Goal: Task Accomplishment & Management: Manage account settings

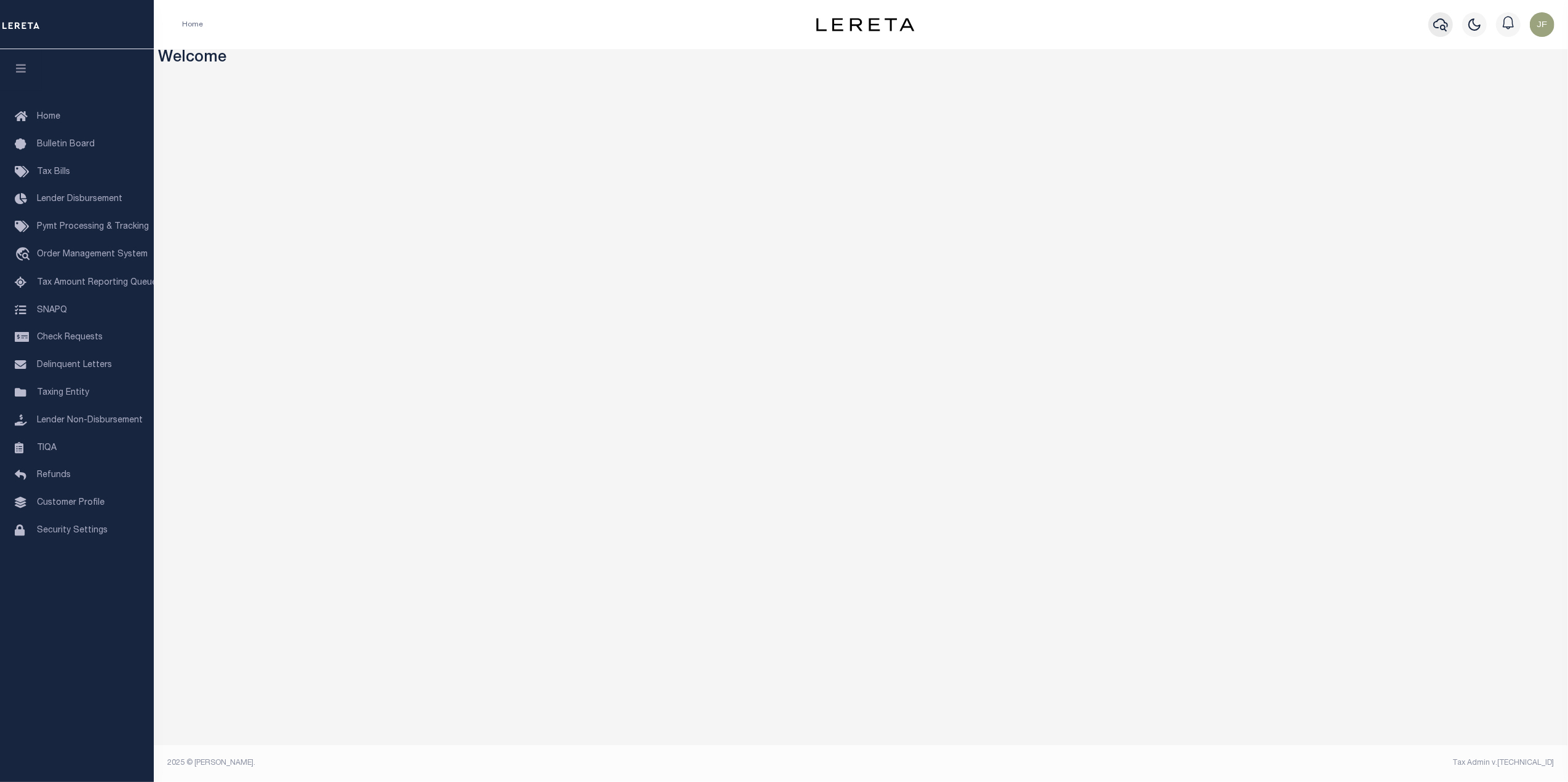
click at [1431, 26] on button "button" at bounding box center [1441, 25] width 25 height 25
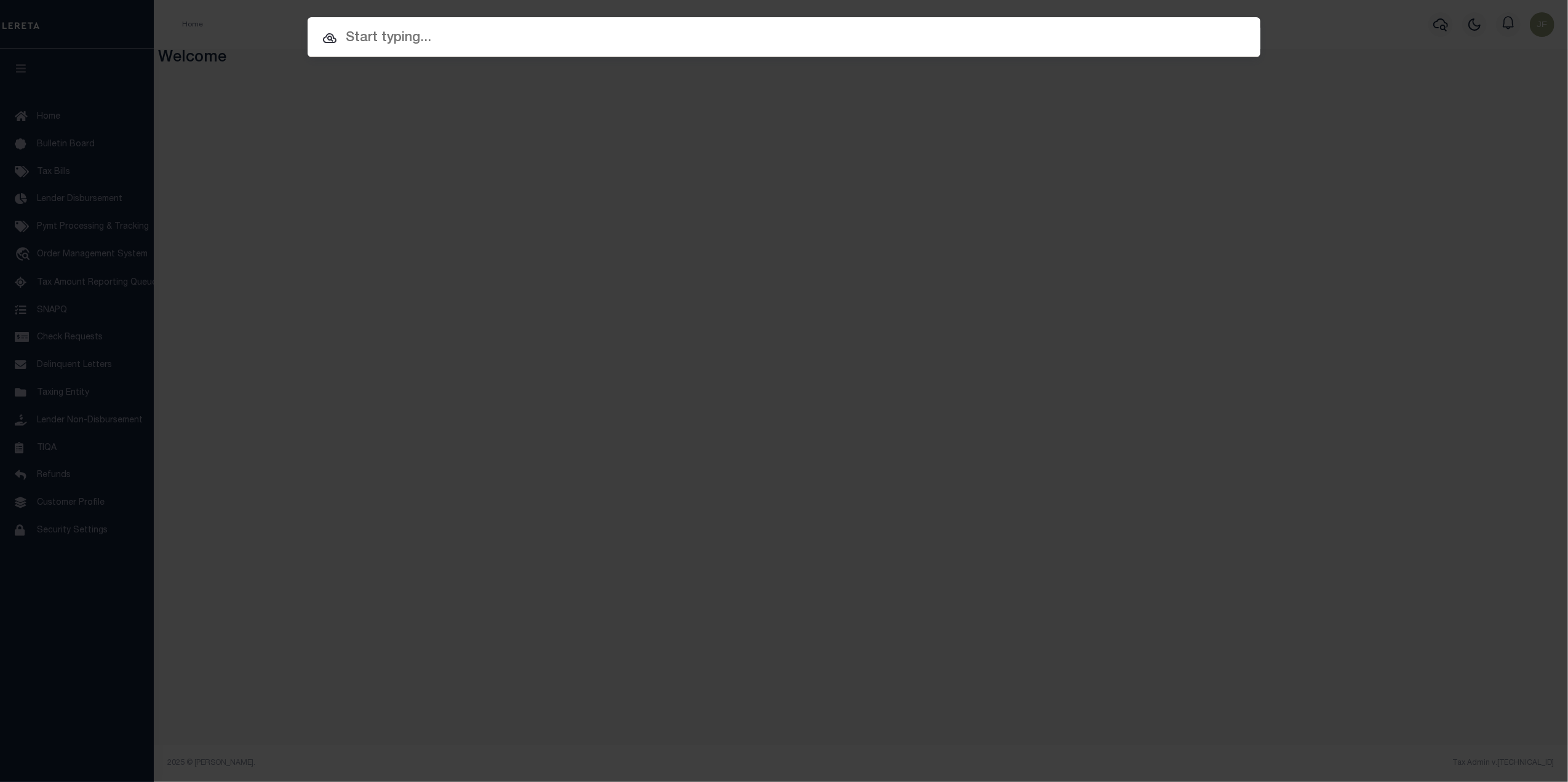
paste input "40005917"
type input "40005917"
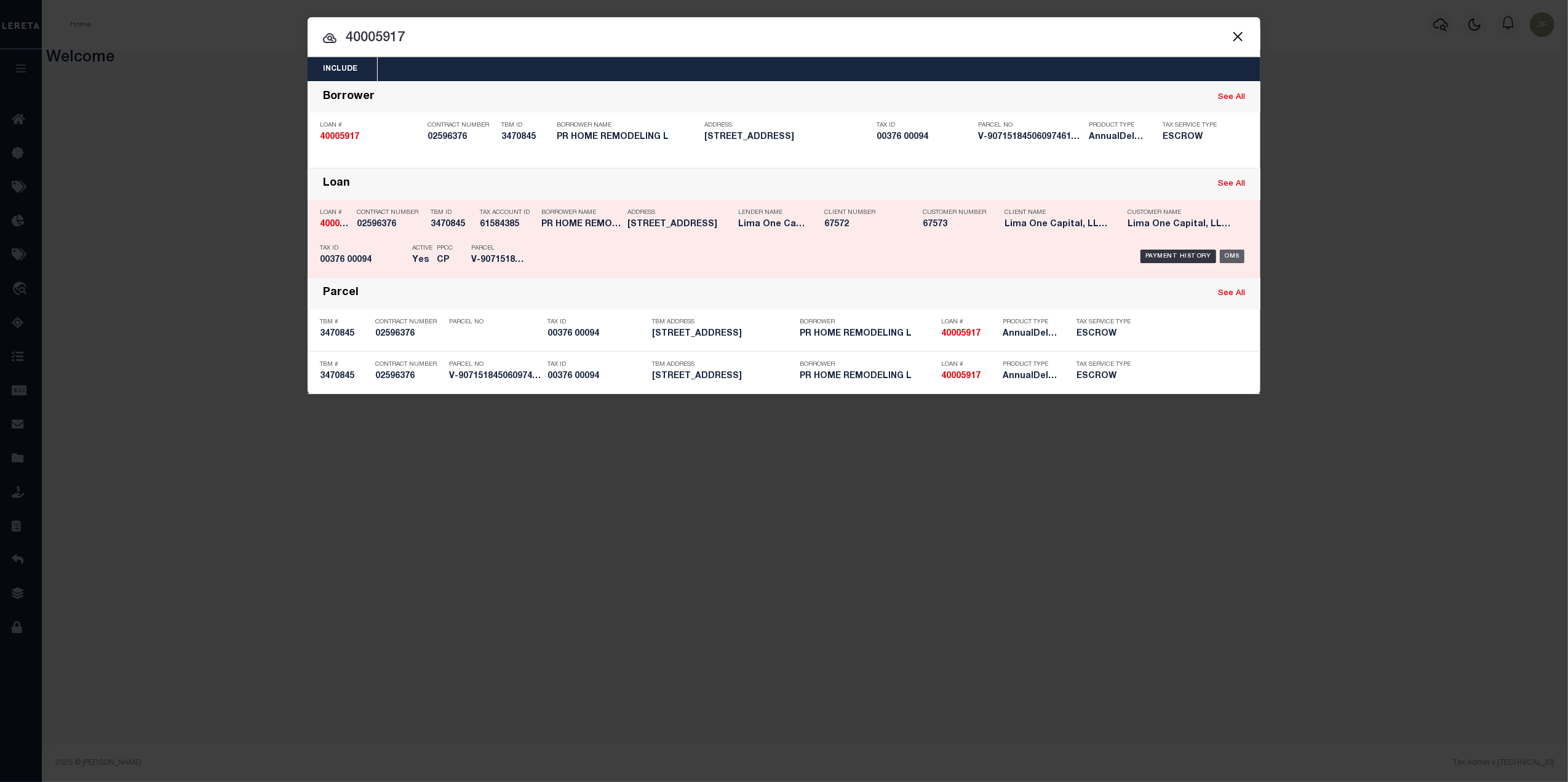
click at [1226, 257] on div "OMS" at bounding box center [1233, 257] width 26 height 13
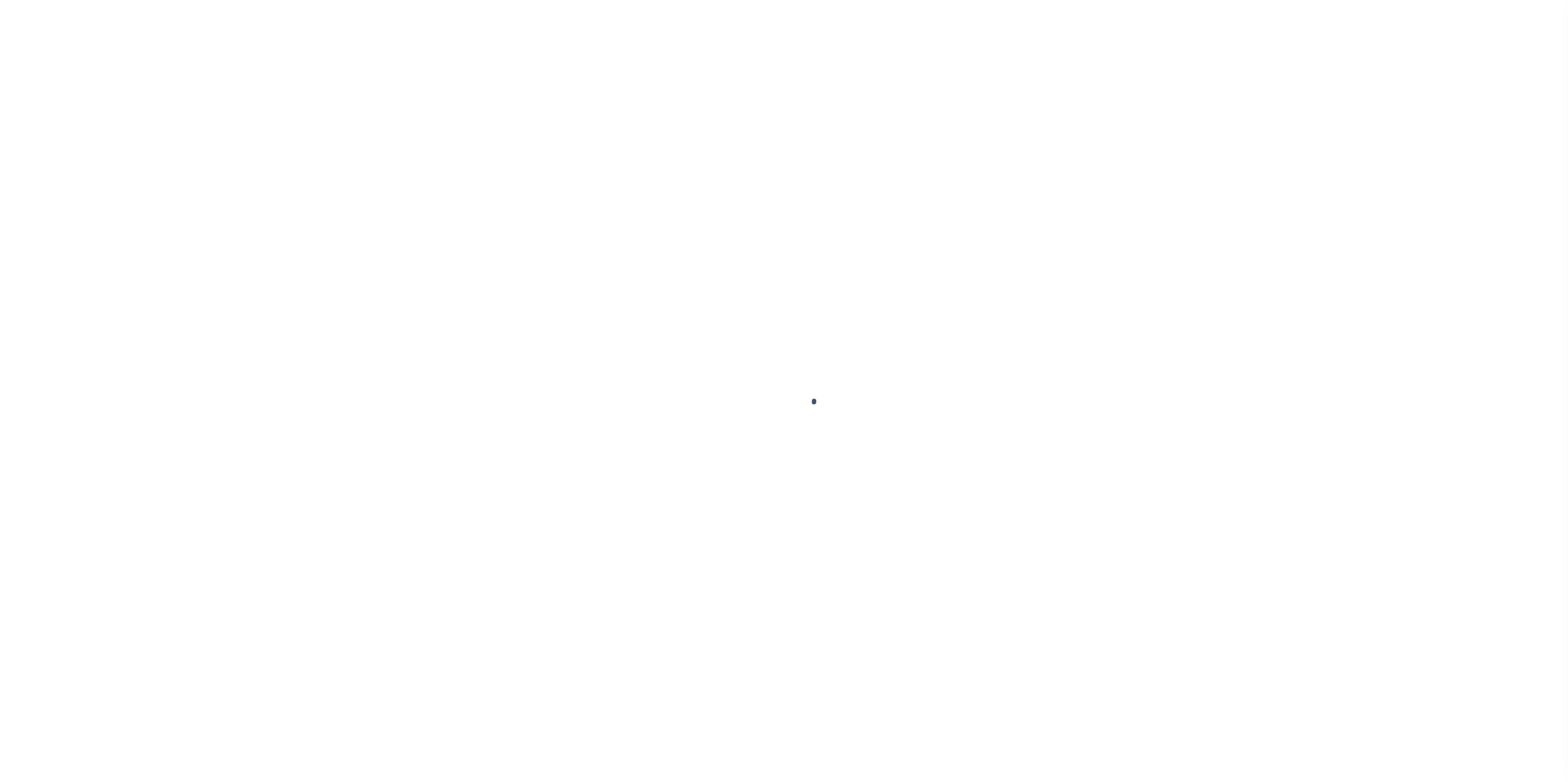
type input "40005917"
type input "PR HOME REMODELING L"
select select
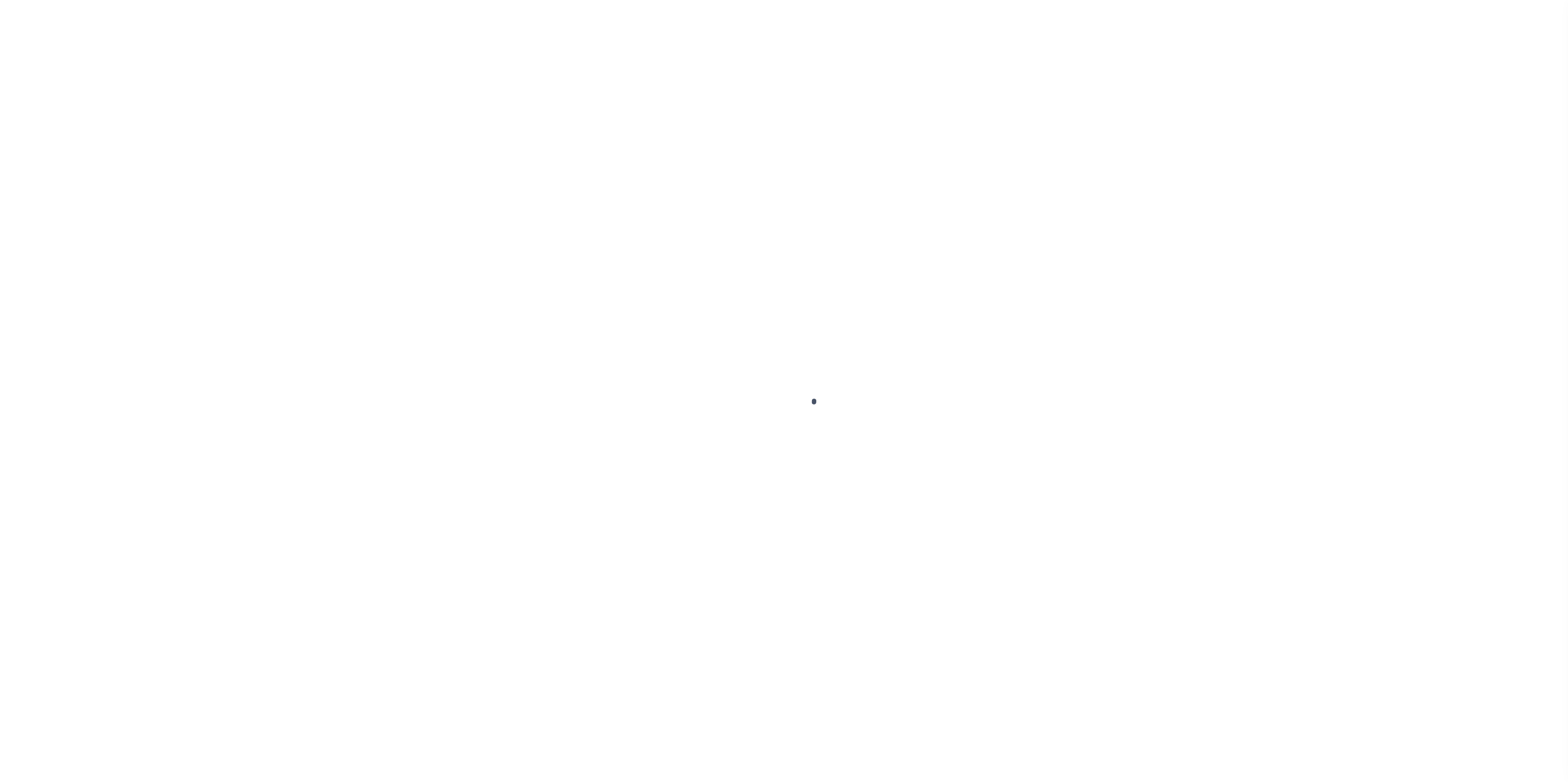
select select "10"
select select
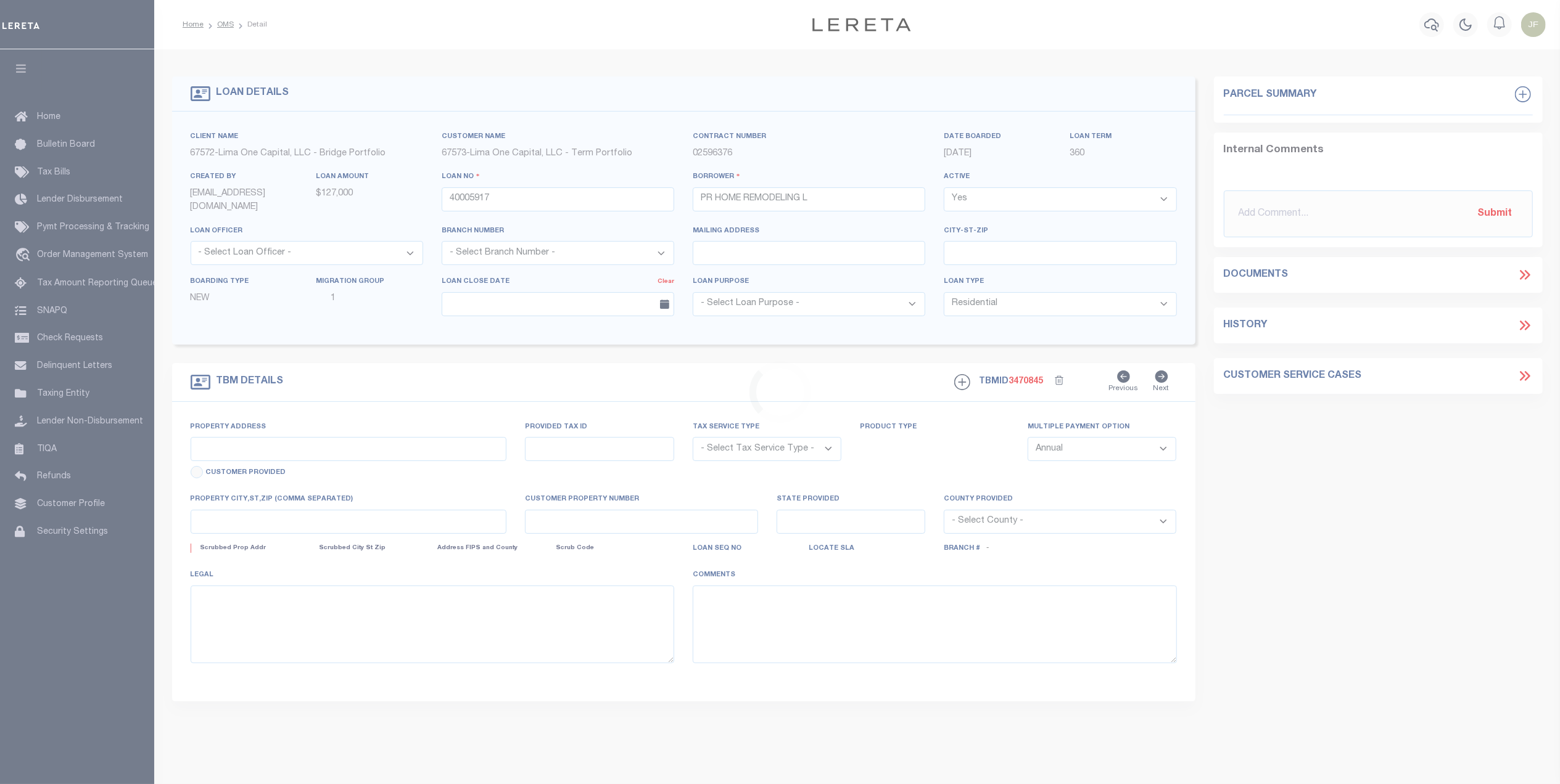
type input "[STREET_ADDRESS]"
radio input "true"
select select "Escrow"
select select
type input "[GEOGRAPHIC_DATA] 08103"
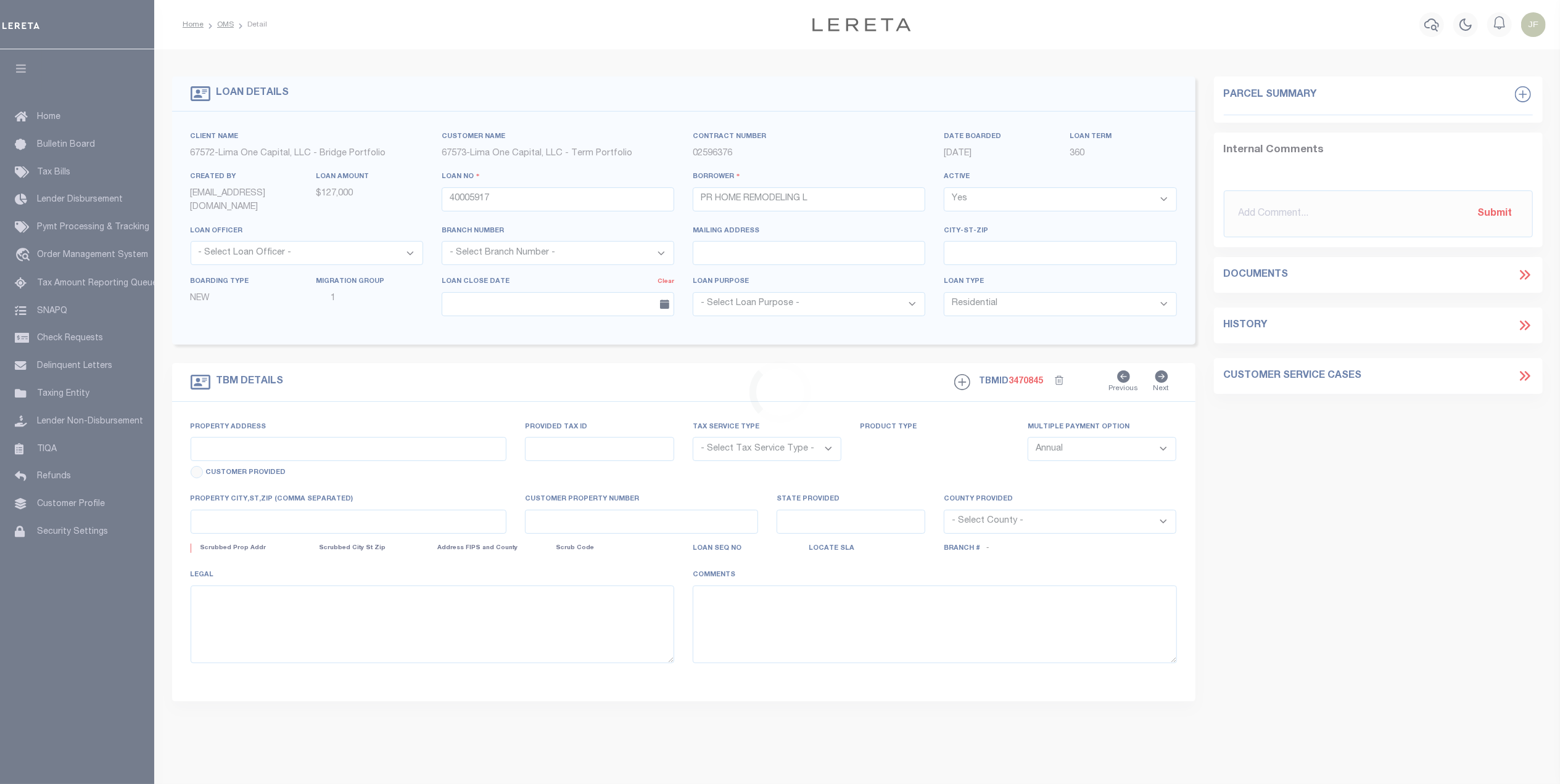
type input "40005917-1"
type input "NJ"
type textarea "SEE FILE1"
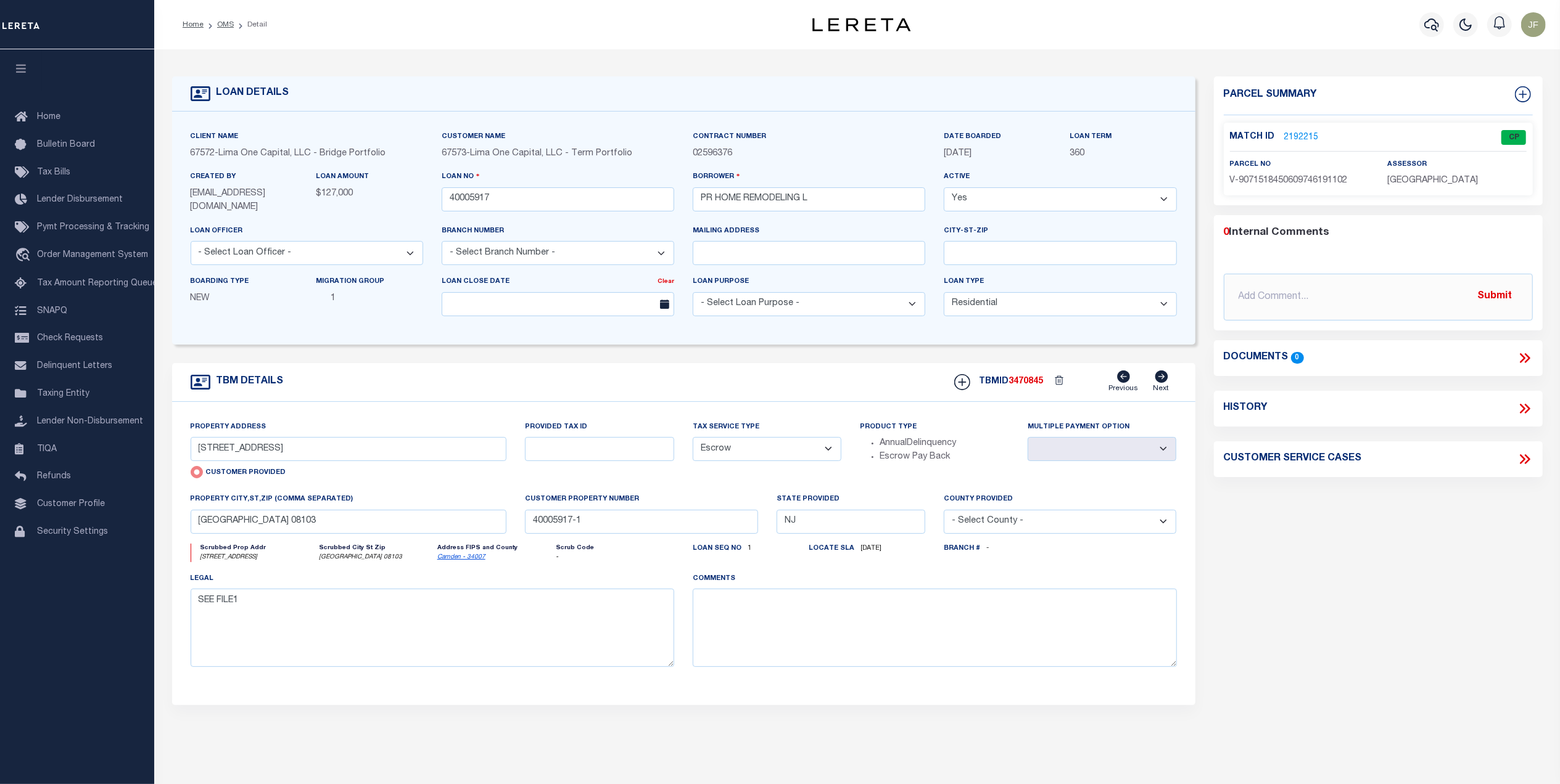
click at [1298, 139] on link "2192215" at bounding box center [1302, 138] width 34 height 13
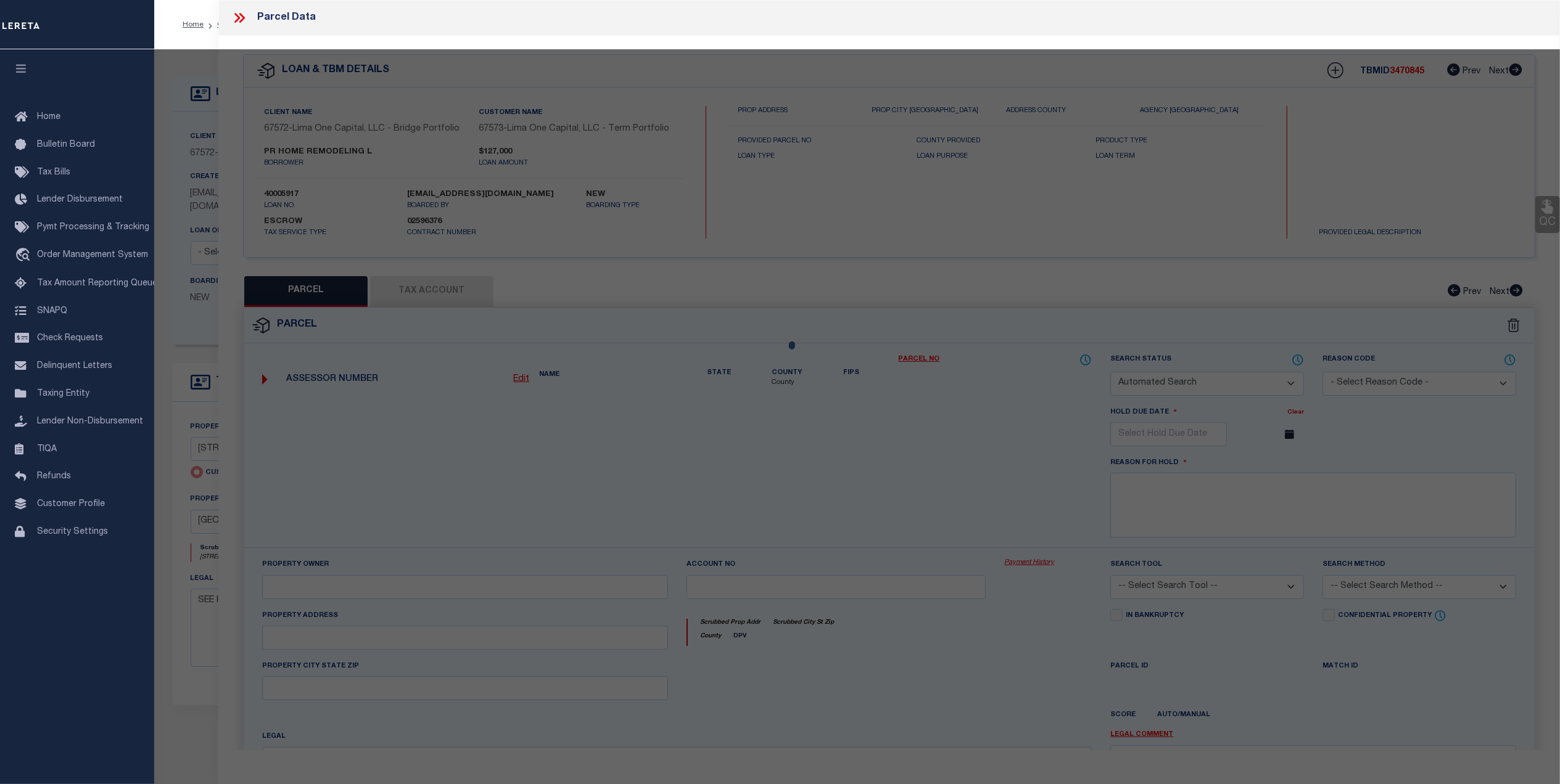
checkbox input "false"
select select "CP"
select select "AGW"
select select "ADD"
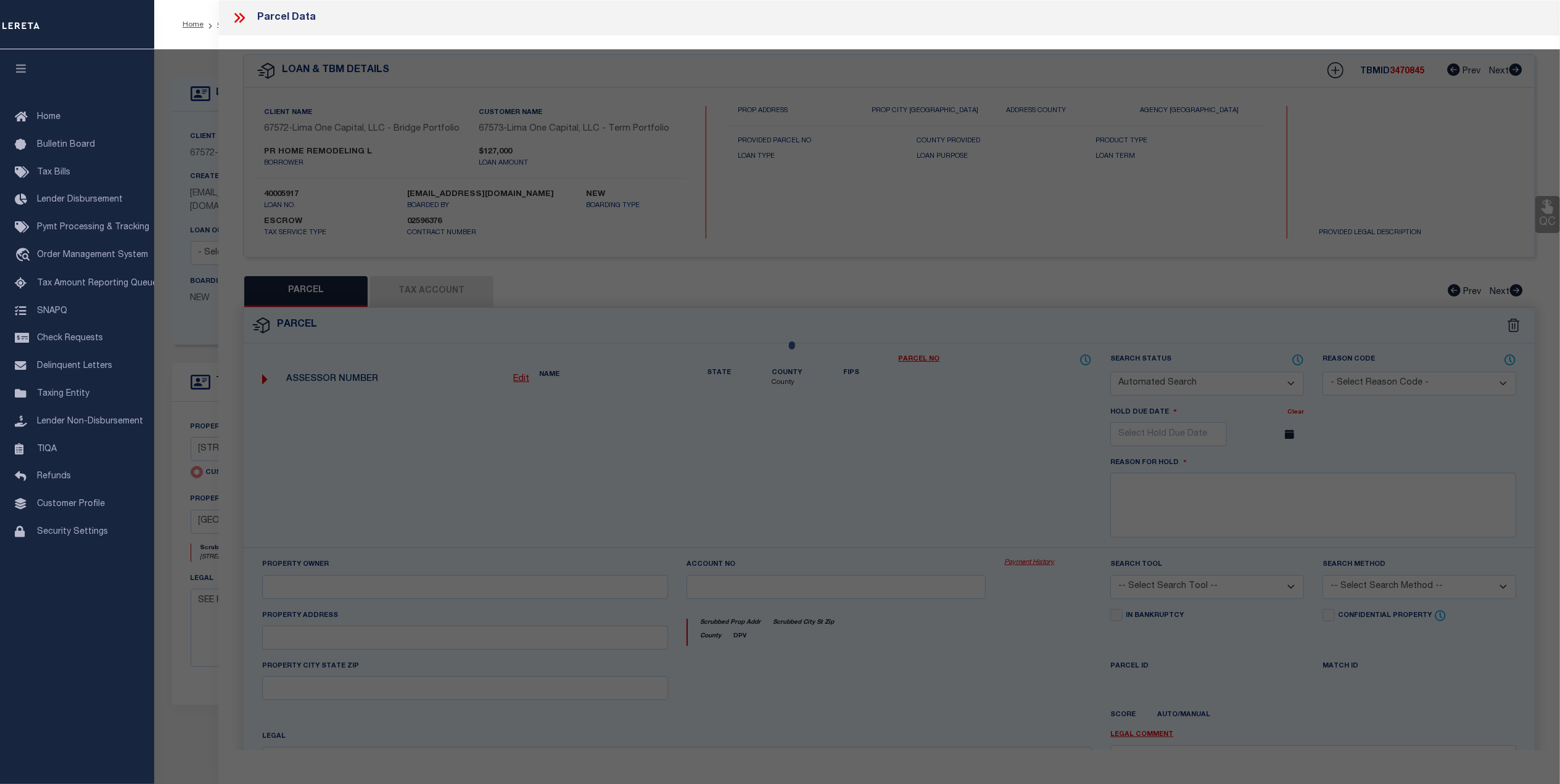
type input "815 WALNUT STREET"
checkbox input "false"
type input "CAMDEN NJ 08103"
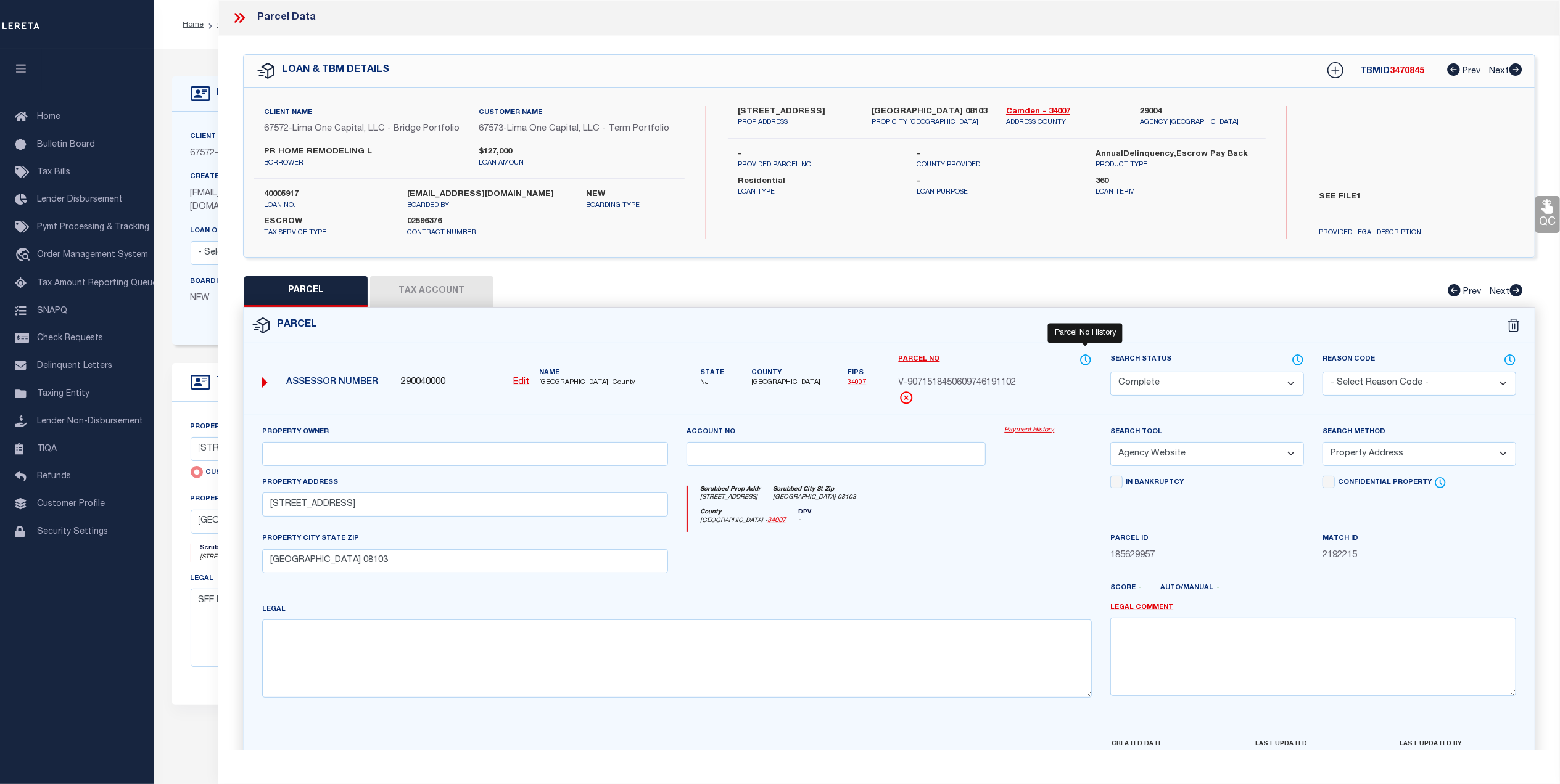
click at [1084, 359] on icon at bounding box center [1085, 360] width 12 height 13
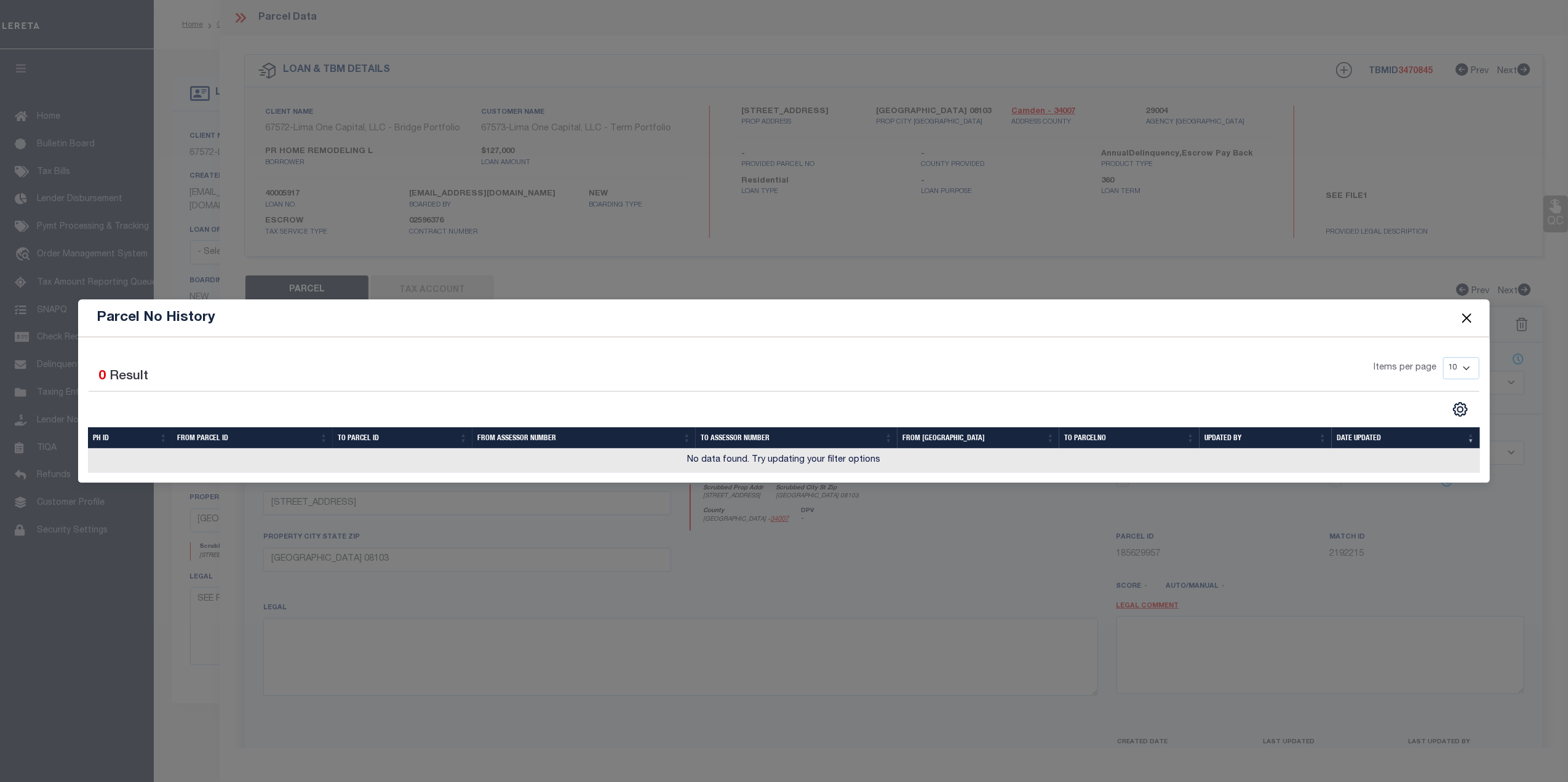
click at [1469, 320] on button "Close" at bounding box center [1466, 317] width 16 height 16
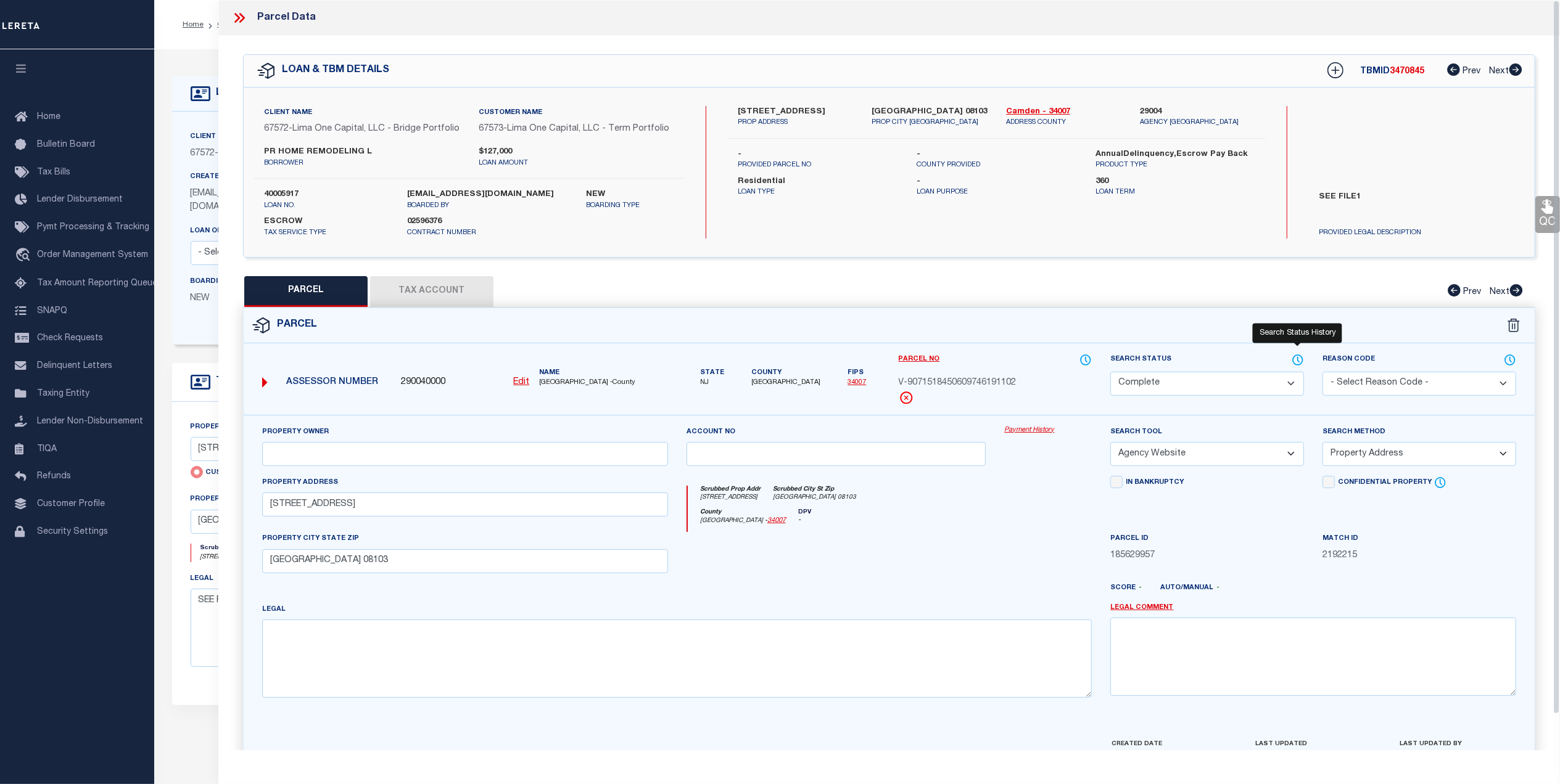
click at [1298, 359] on icon at bounding box center [1298, 359] width 1 height 5
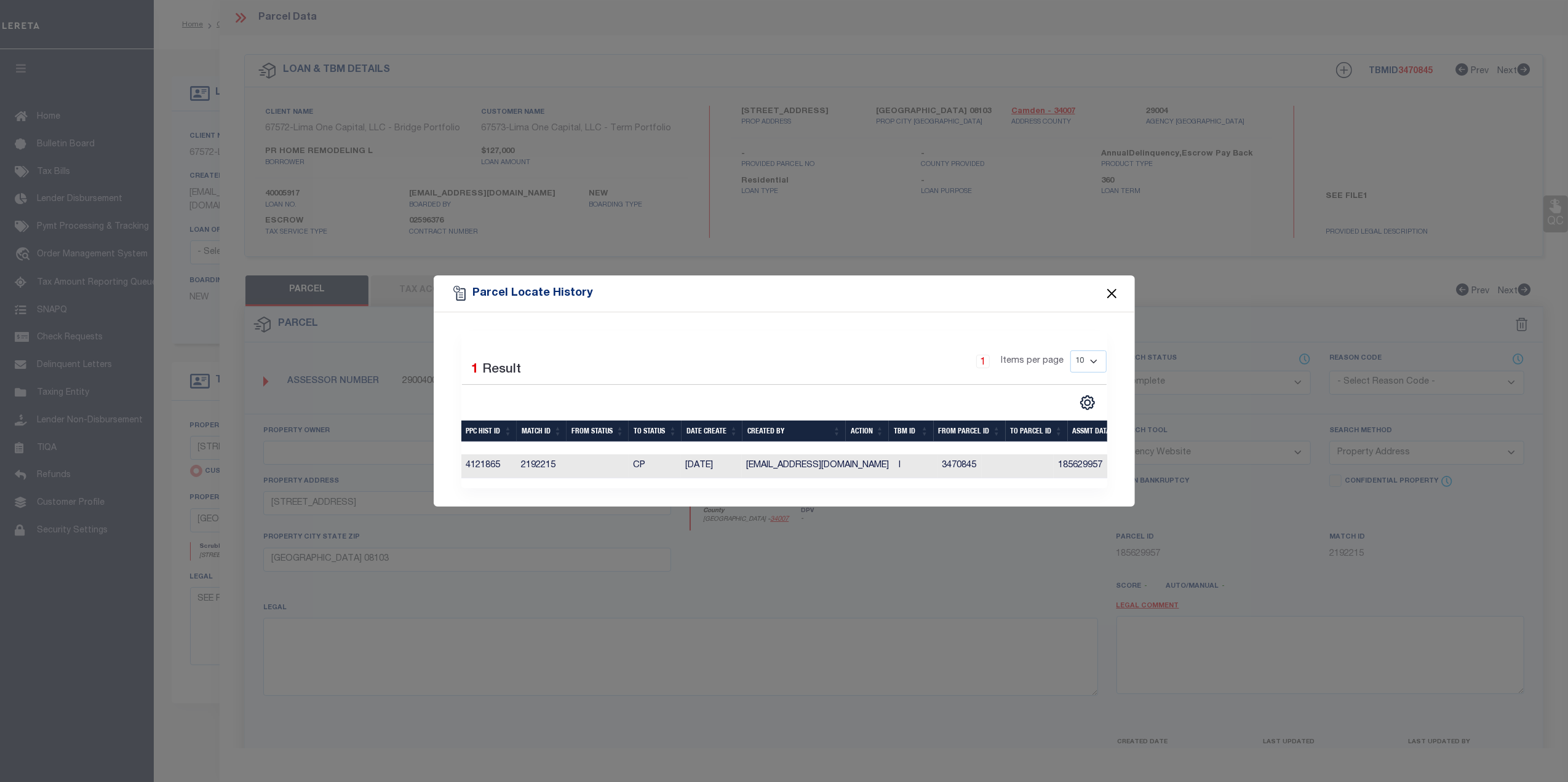
click at [1110, 291] on button "Close" at bounding box center [1111, 293] width 16 height 16
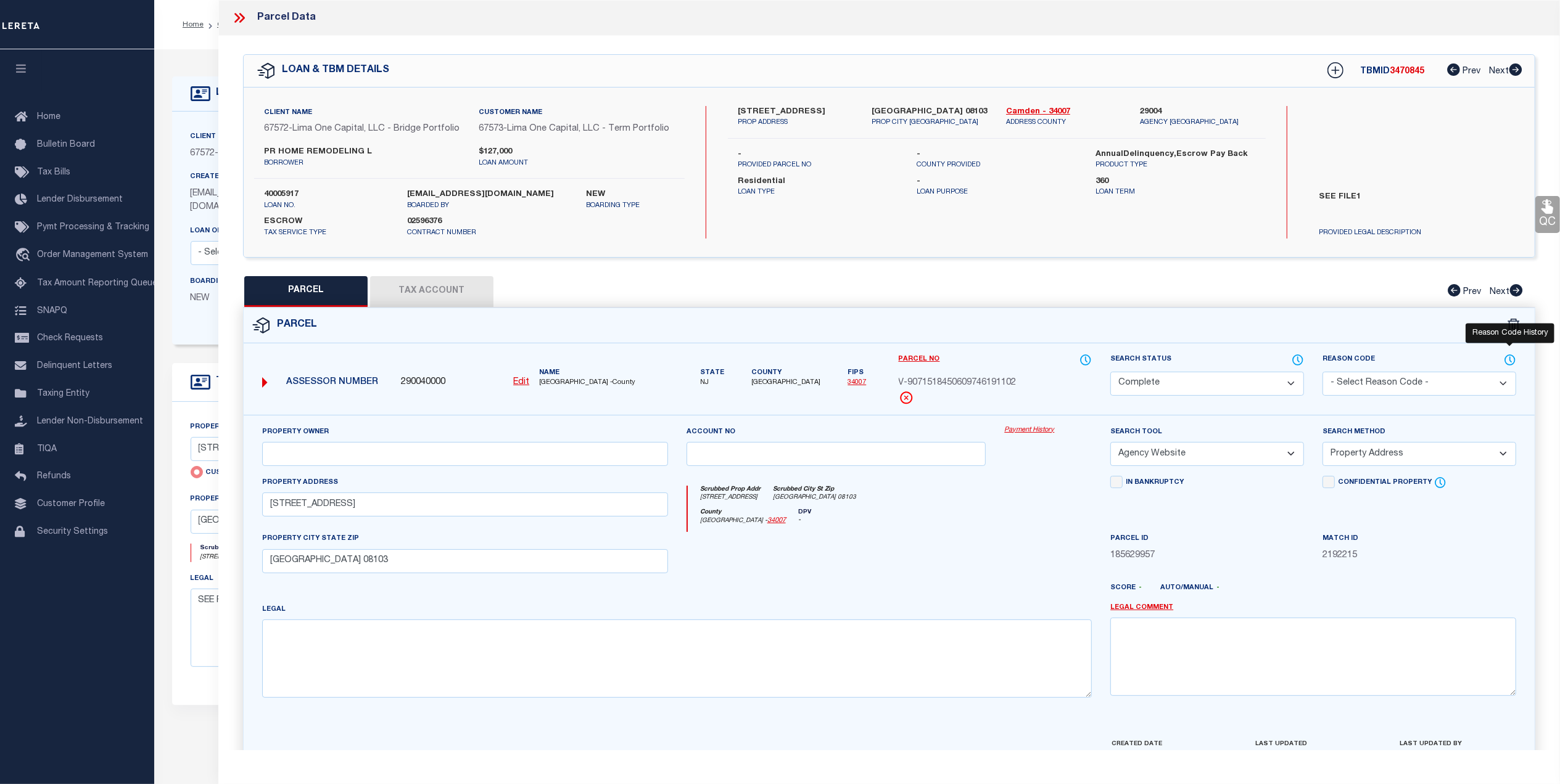
click at [1508, 363] on icon at bounding box center [1509, 360] width 12 height 13
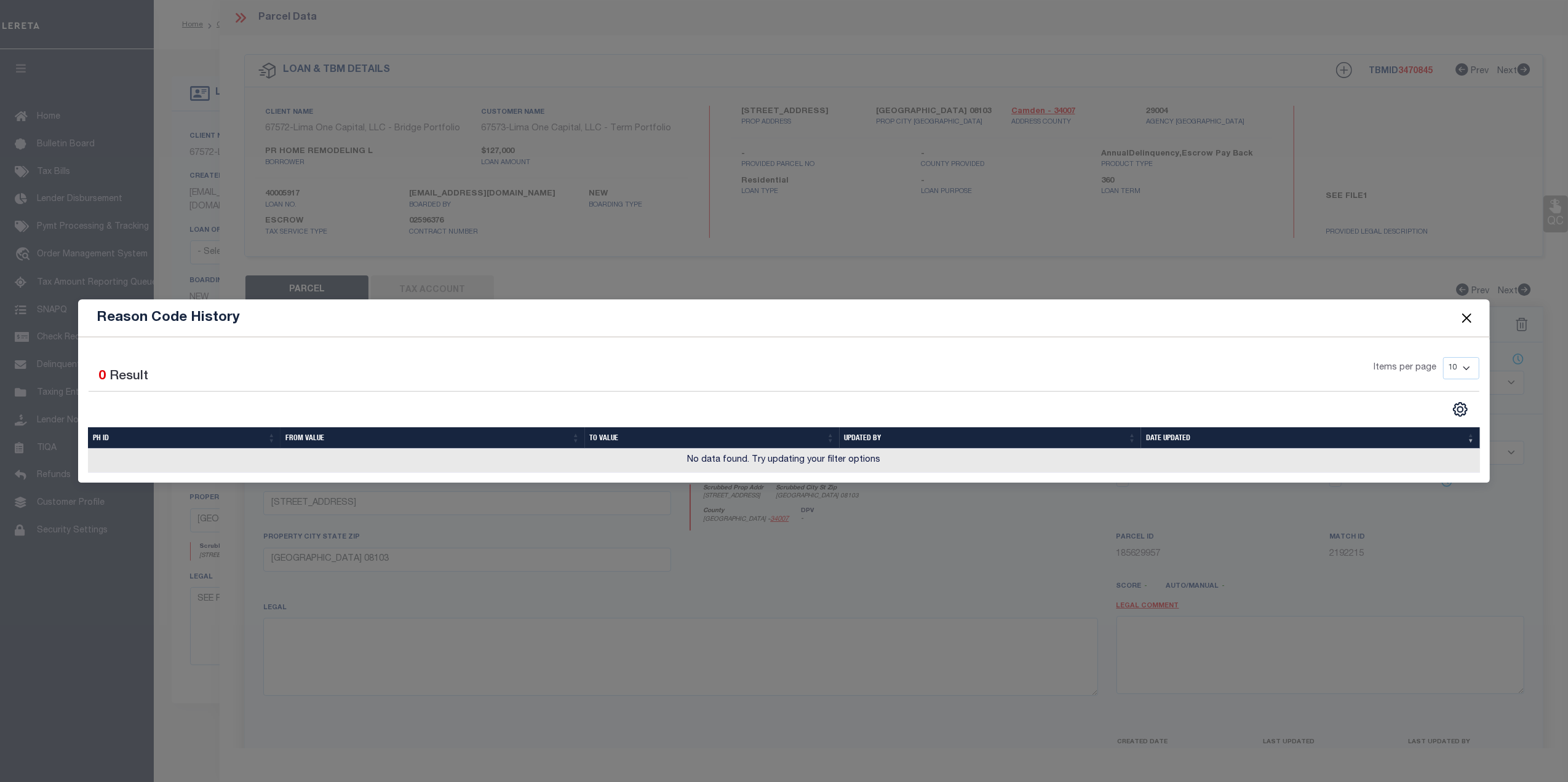
click at [1463, 320] on button "Close" at bounding box center [1466, 317] width 16 height 16
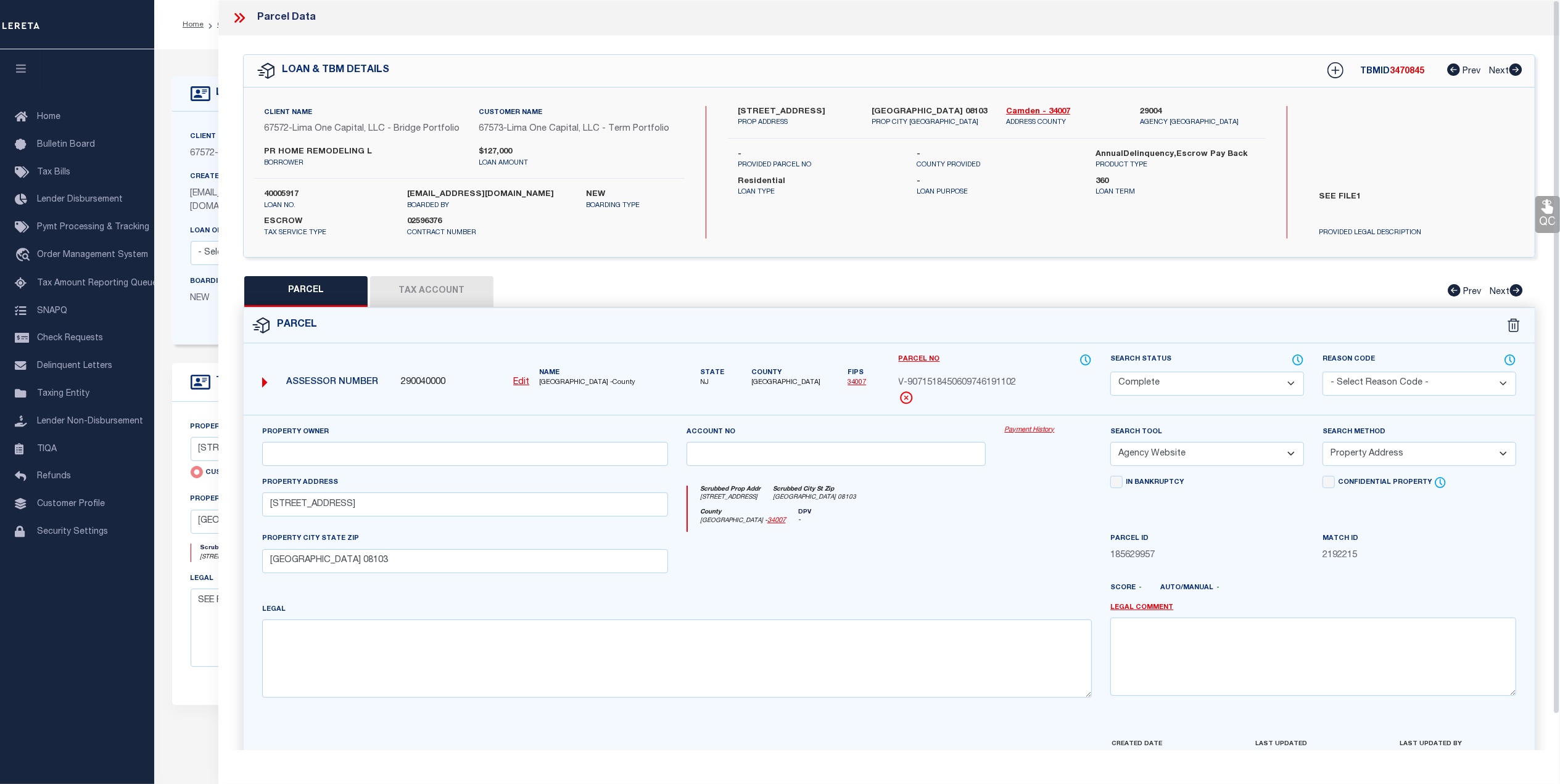
click at [1043, 432] on link "Payment History" at bounding box center [1048, 431] width 88 height 10
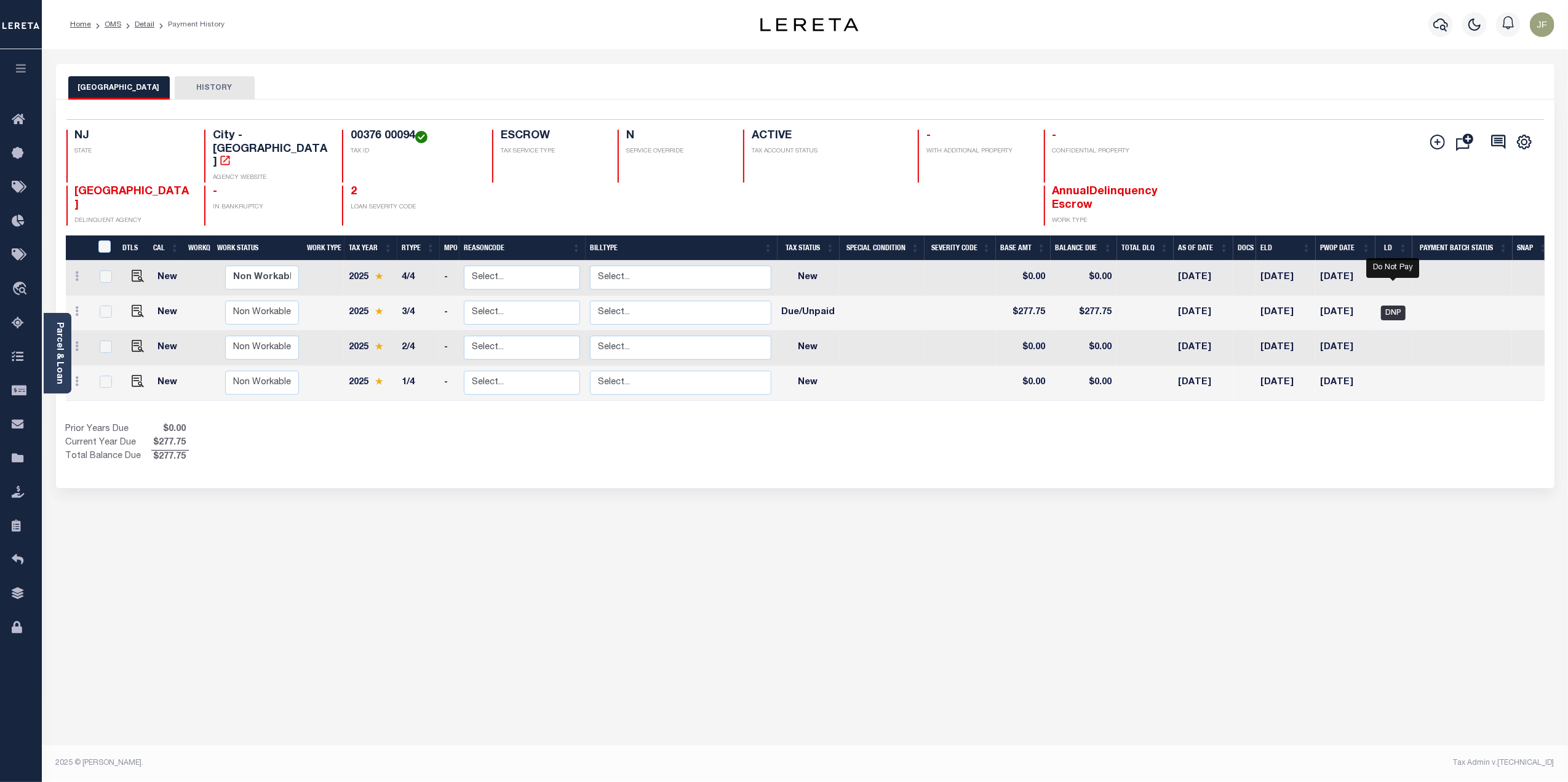
click at [1399, 306] on span "DNP" at bounding box center [1393, 314] width 25 height 15
checkbox input "true"
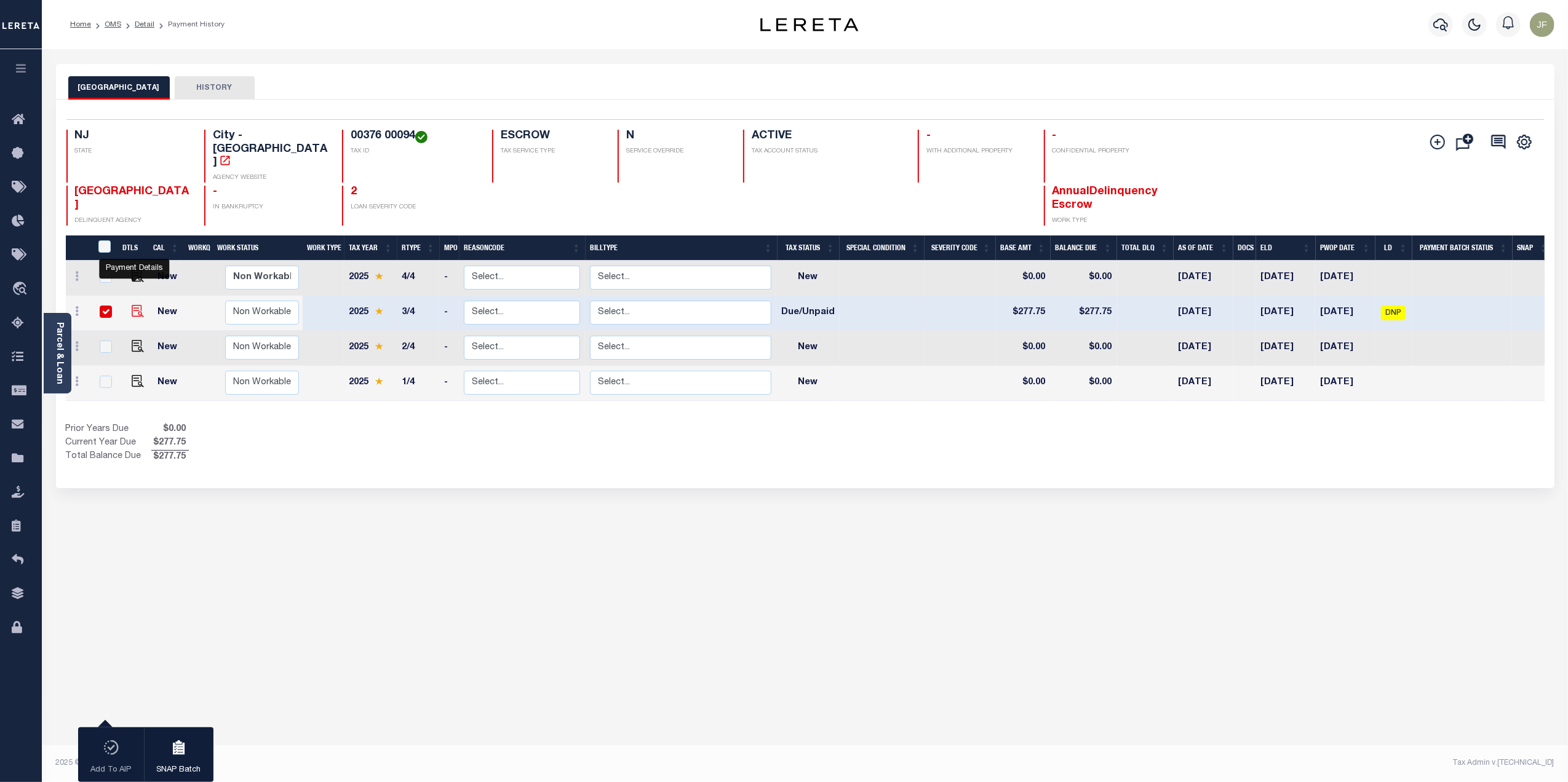
click at [141, 305] on img "" at bounding box center [138, 311] width 12 height 12
checkbox input "false"
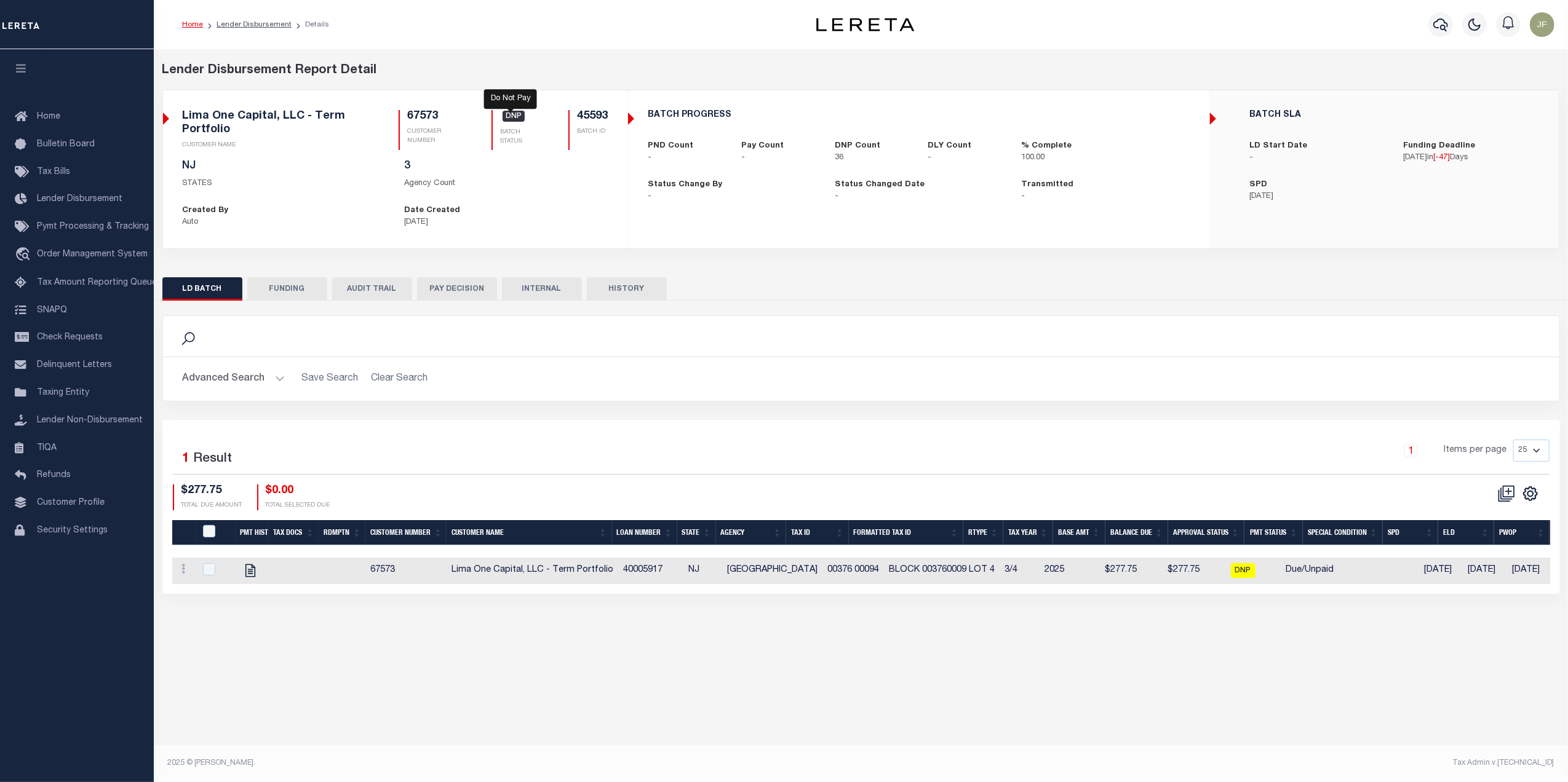
click at [507, 119] on span "DNP" at bounding box center [513, 117] width 22 height 11
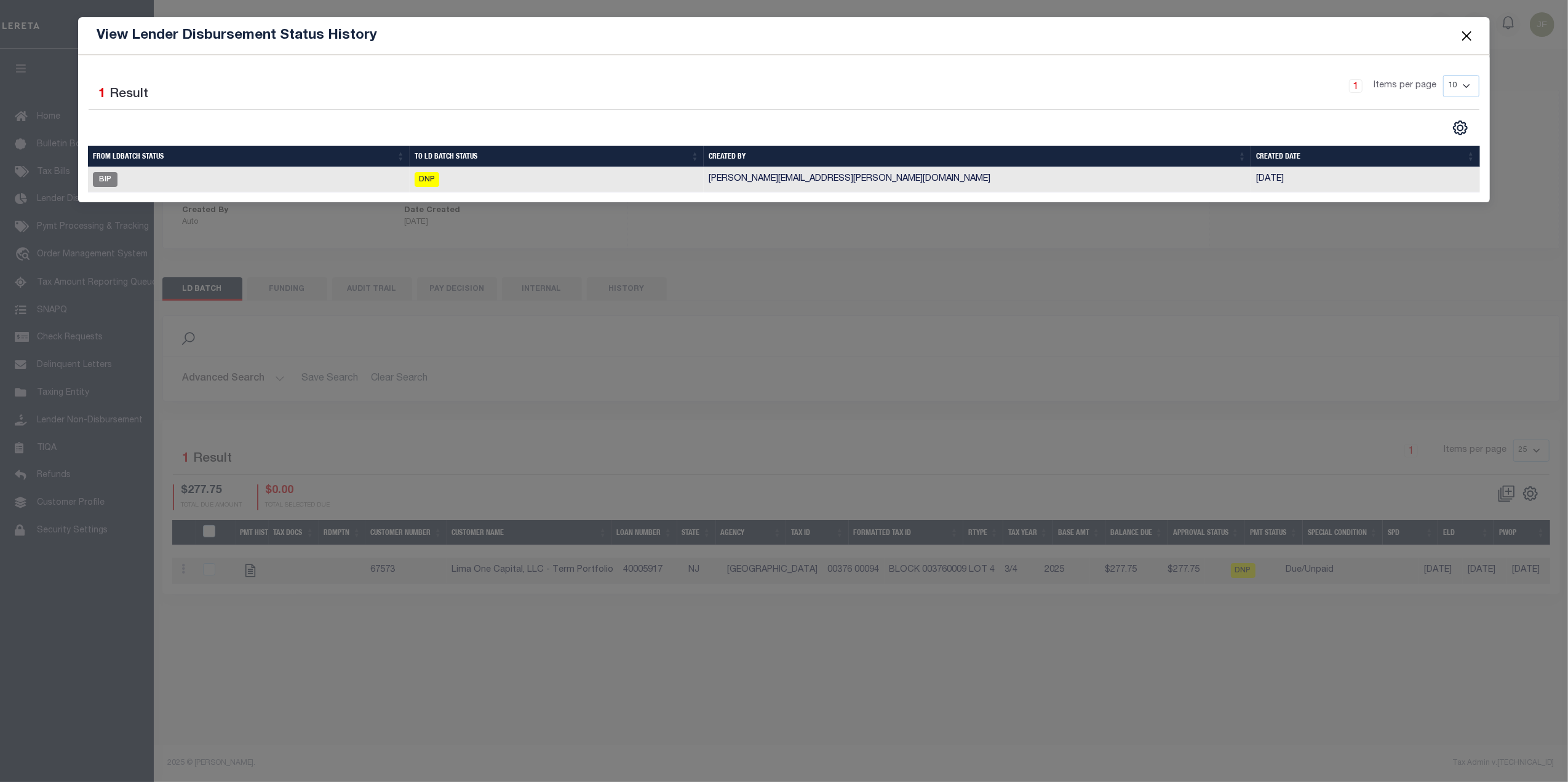
click at [1463, 37] on button "Close" at bounding box center [1466, 35] width 16 height 16
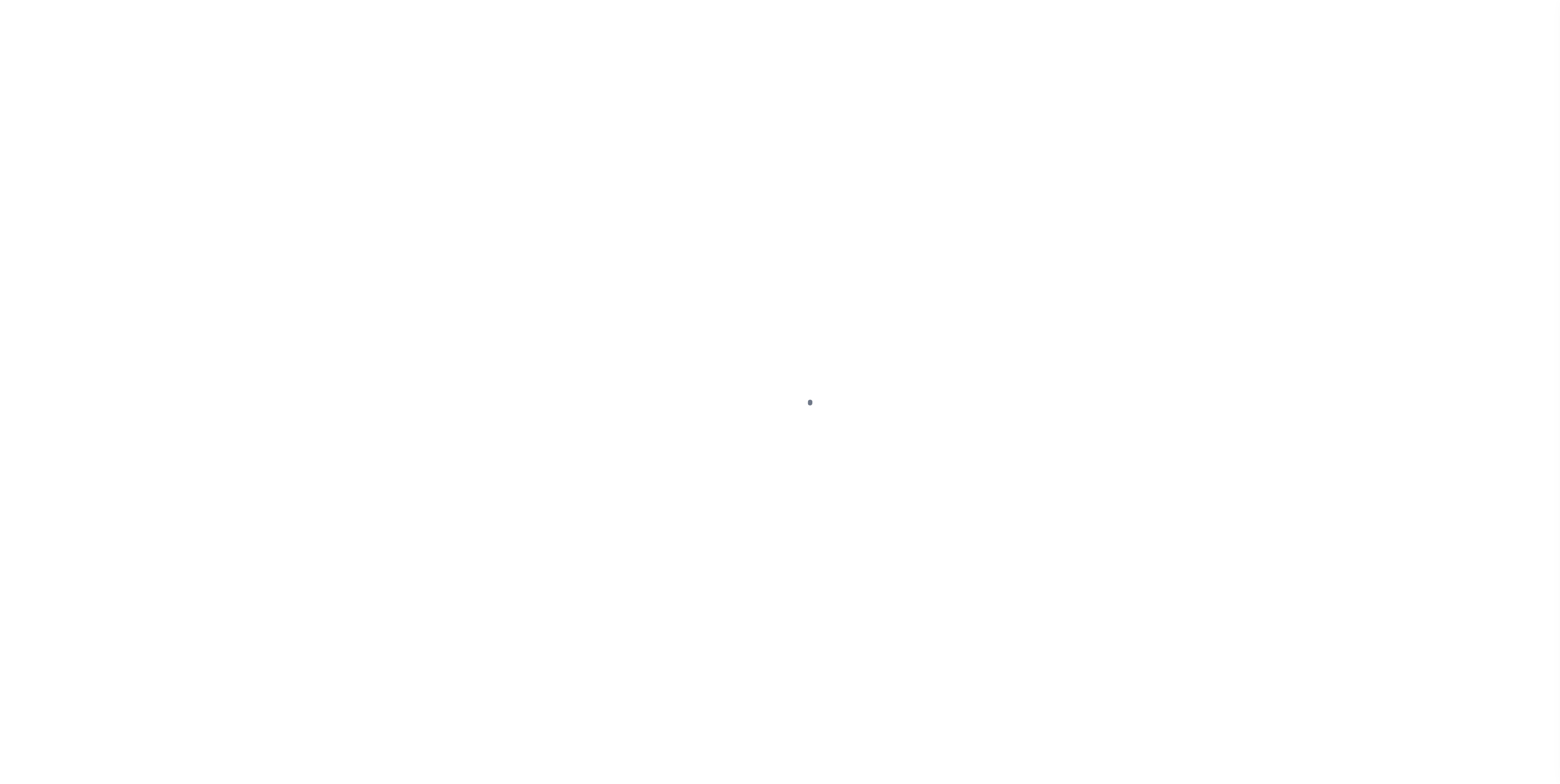
select select "DUE"
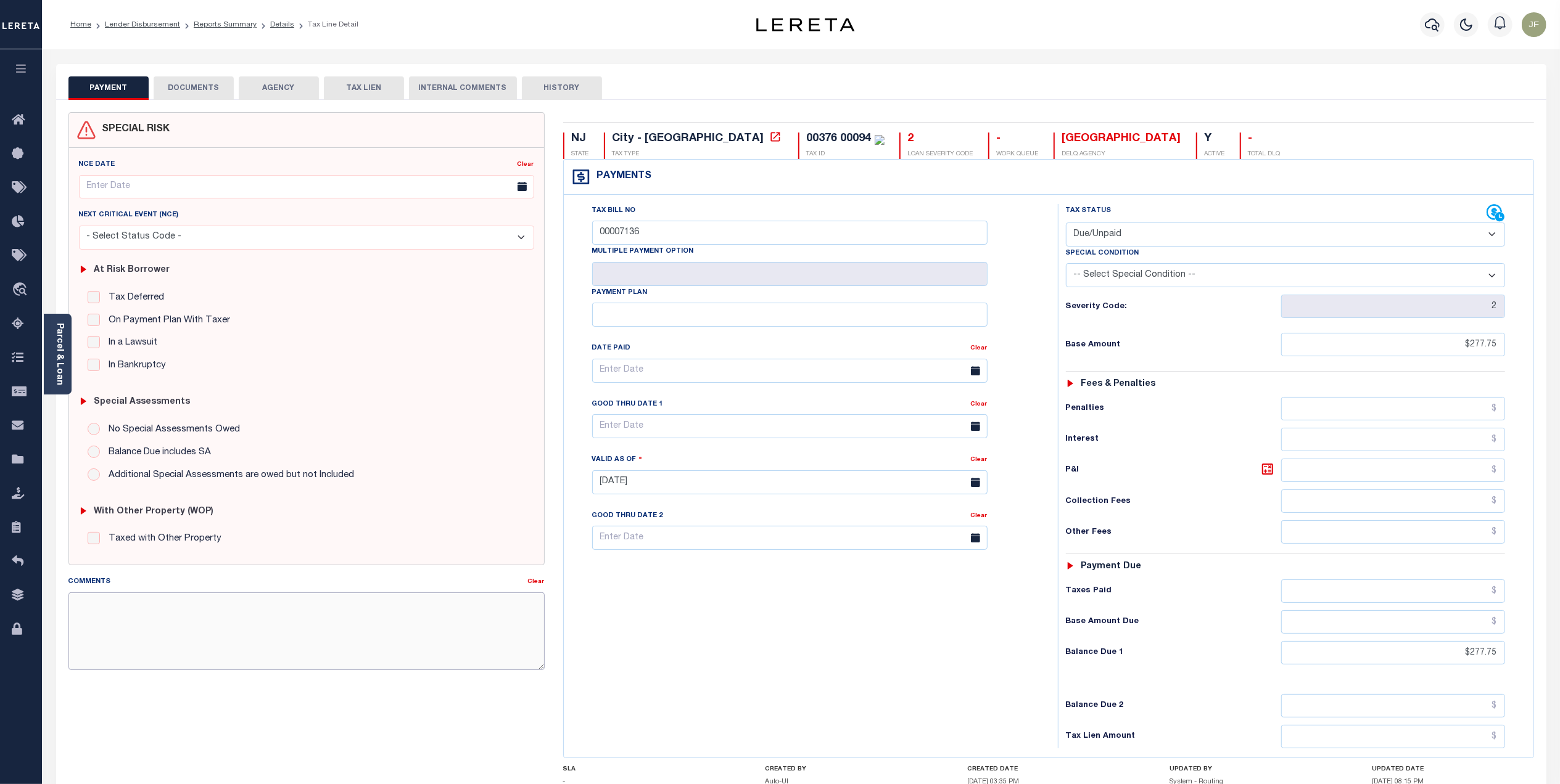
click at [225, 598] on textarea "Comments" at bounding box center [307, 632] width 476 height 78
paste textarea "Lereta responsible for loss of discount $35.19 good thru 10/31/25 Originally ba…"
drag, startPoint x: 261, startPoint y: 605, endPoint x: 243, endPoint y: 602, distance: 18.2
click at [243, 602] on textarea "Lereta responsible for loss of discount $35.19 good thru 10/31/25 Originally ba…" at bounding box center [307, 632] width 476 height 78
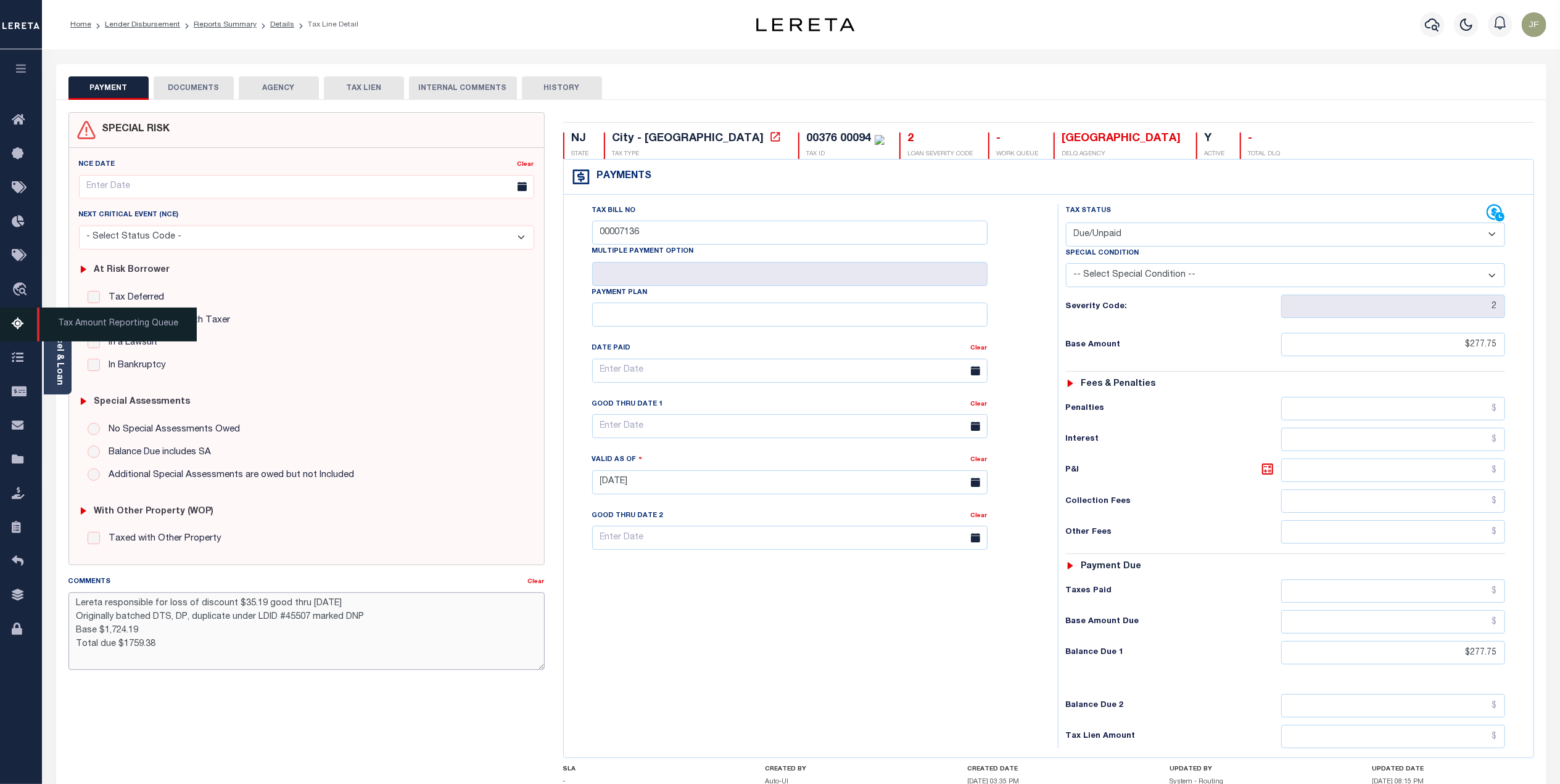
type textarea "Lereta responsible for loss of discount $35.19 good thru 10/31/25 Originally ba…"
type input "[DATE]"
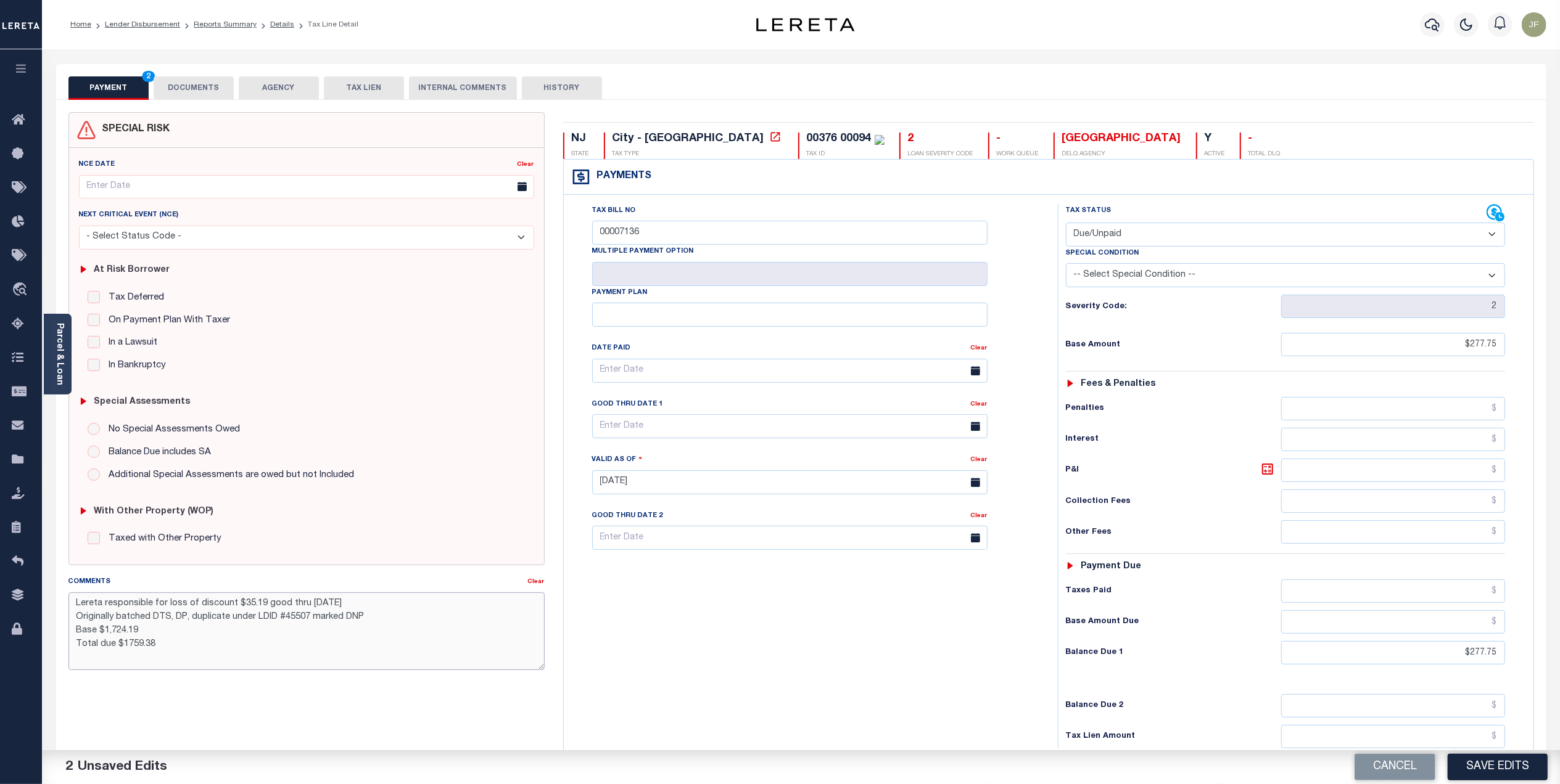
click at [258, 605] on textarea "Lereta responsible for loss of discount $35.19 good thru 10/31/25 Originally ba…" at bounding box center [307, 632] width 476 height 78
click at [147, 627] on textarea "Lereta responsible for loss of discount $4.01 good thru 10/31/25 Originally bat…" at bounding box center [307, 632] width 476 height 78
click at [230, 604] on textarea "Lereta responsible for loss of discount $4.01 good thru 10/31/25 Originally bat…" at bounding box center [307, 632] width 476 height 78
click at [188, 632] on textarea "Lereta responsible for P&I $4.01 good thru 10/31/25 Originally batched DTS, DP,…" at bounding box center [307, 632] width 476 height 78
type textarea "Lereta responsible for P&I $4.01 good thru 10/31/25 Originally batched DTS, DP,…"
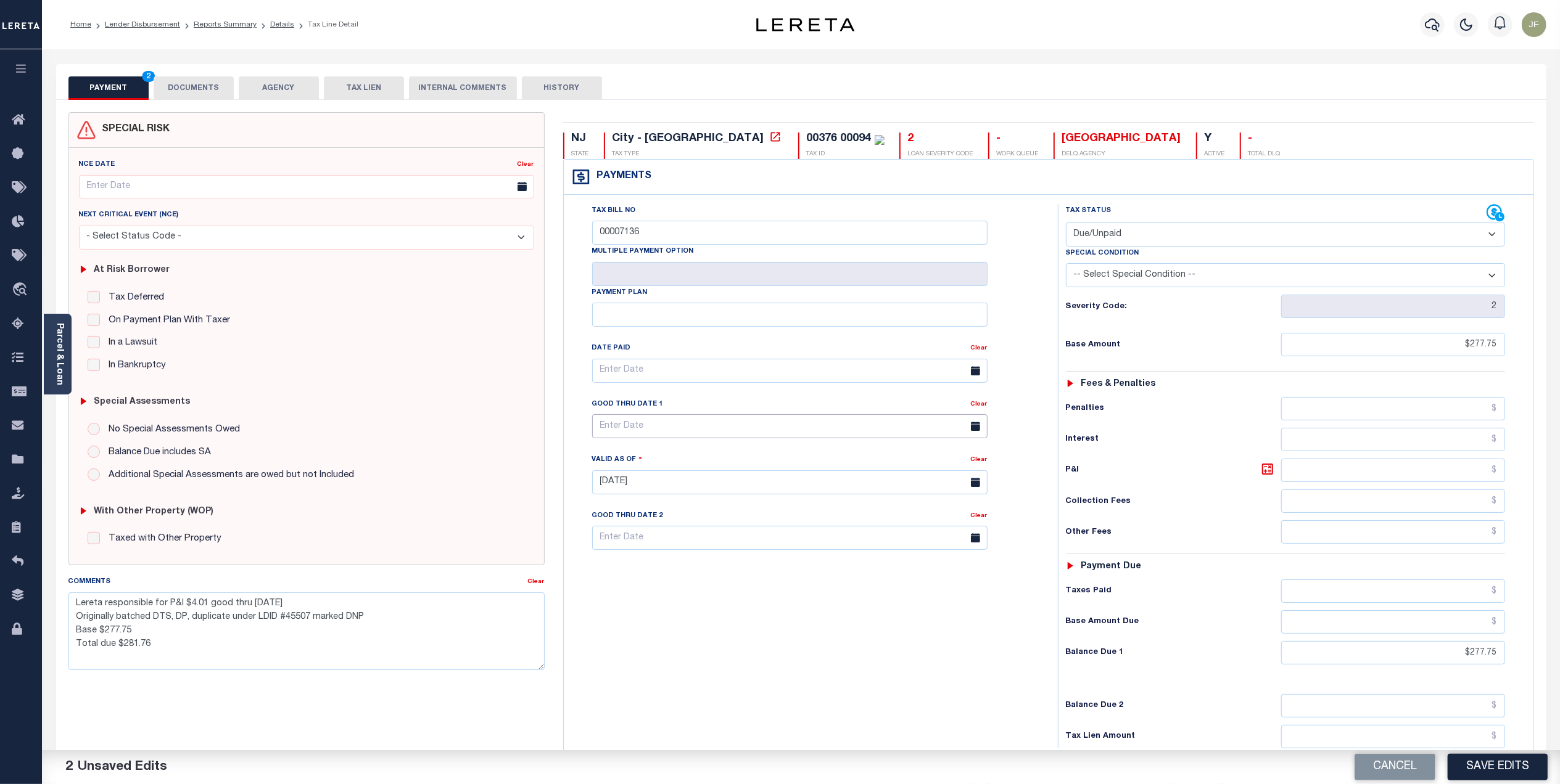
click at [782, 435] on input "text" at bounding box center [789, 426] width 395 height 24
click at [742, 592] on span "31" at bounding box center [740, 597] width 24 height 24
type input "10/31/2025"
click at [306, 616] on textarea "Lereta responsible for P&I $4.01 good thru 10/31/25 Originally batched DTS, DP,…" at bounding box center [307, 632] width 476 height 78
type textarea "Lereta responsible for P&I $4.01 good thru 10/31/25 Originally batched DTS, DP,…"
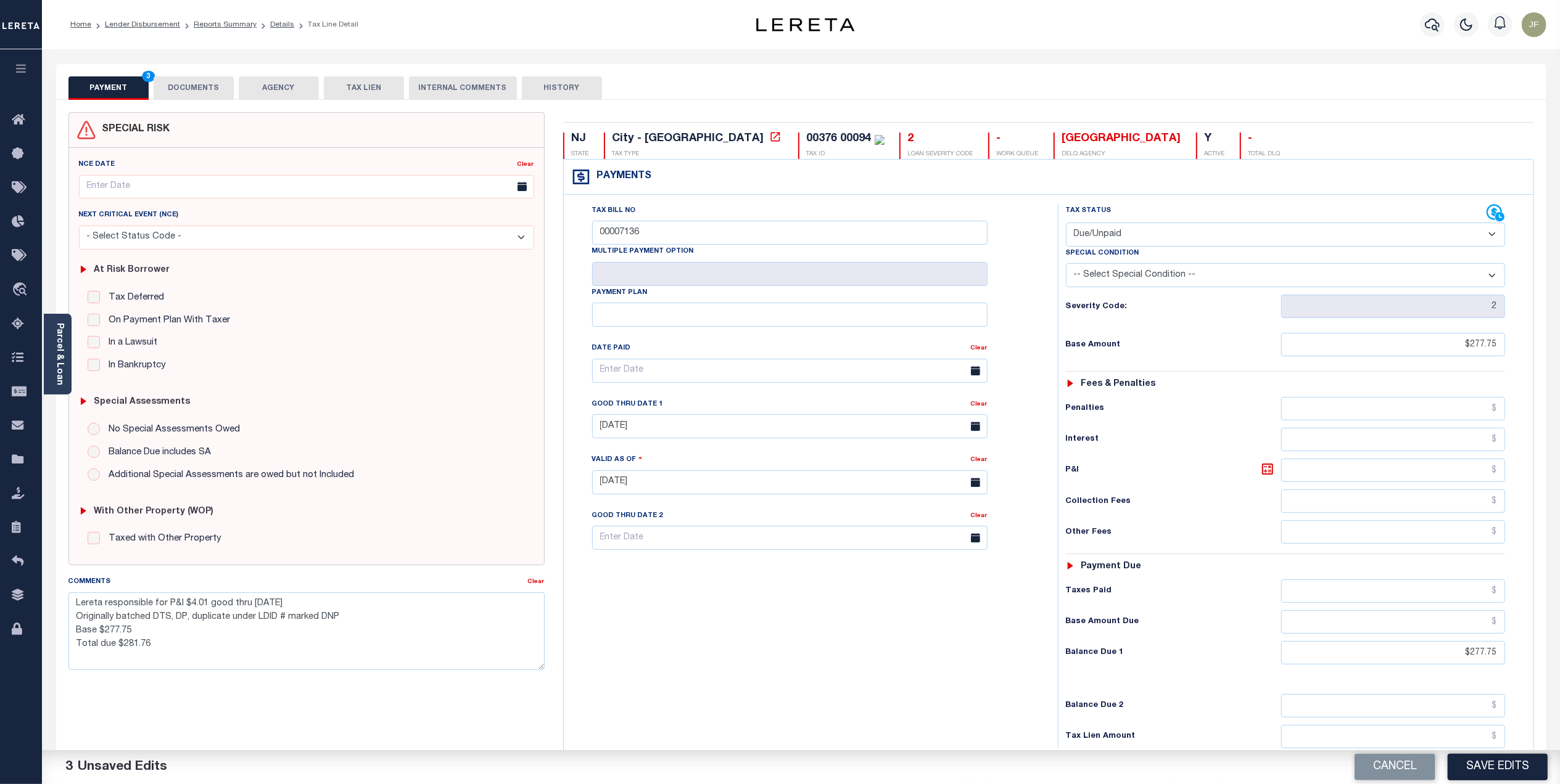
drag, startPoint x: 213, startPoint y: 83, endPoint x: 222, endPoint y: 85, distance: 9.2
click at [213, 83] on button "DOCUMENTS" at bounding box center [193, 88] width 80 height 24
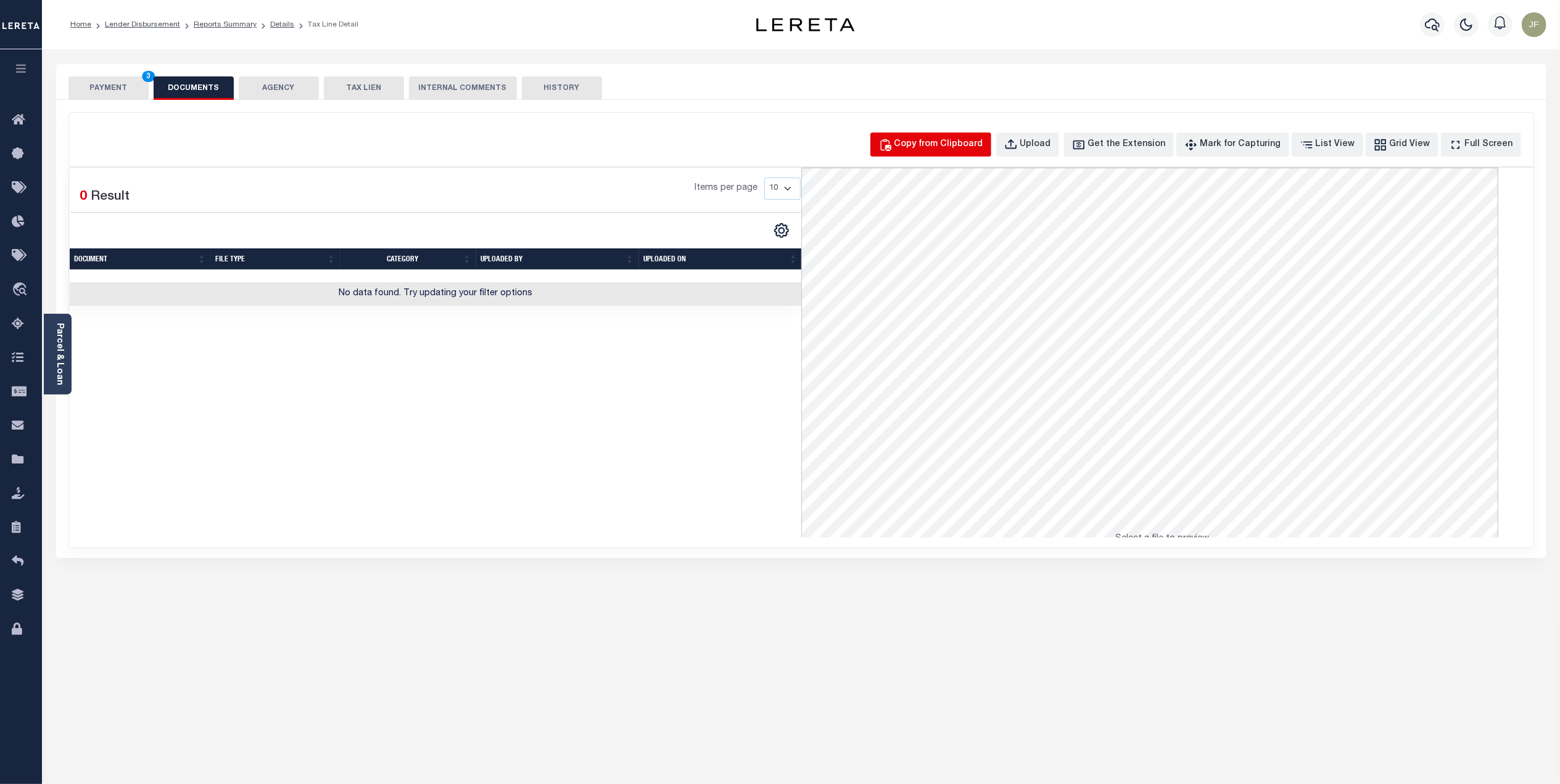
click at [971, 132] on div "Copy from Clipboard Upload Get the Extension Mark for Capturing Got it List Vie…" at bounding box center [801, 330] width 1465 height 434
click at [968, 141] on div "Copy from Clipboard" at bounding box center [939, 145] width 89 height 13
select select "POP"
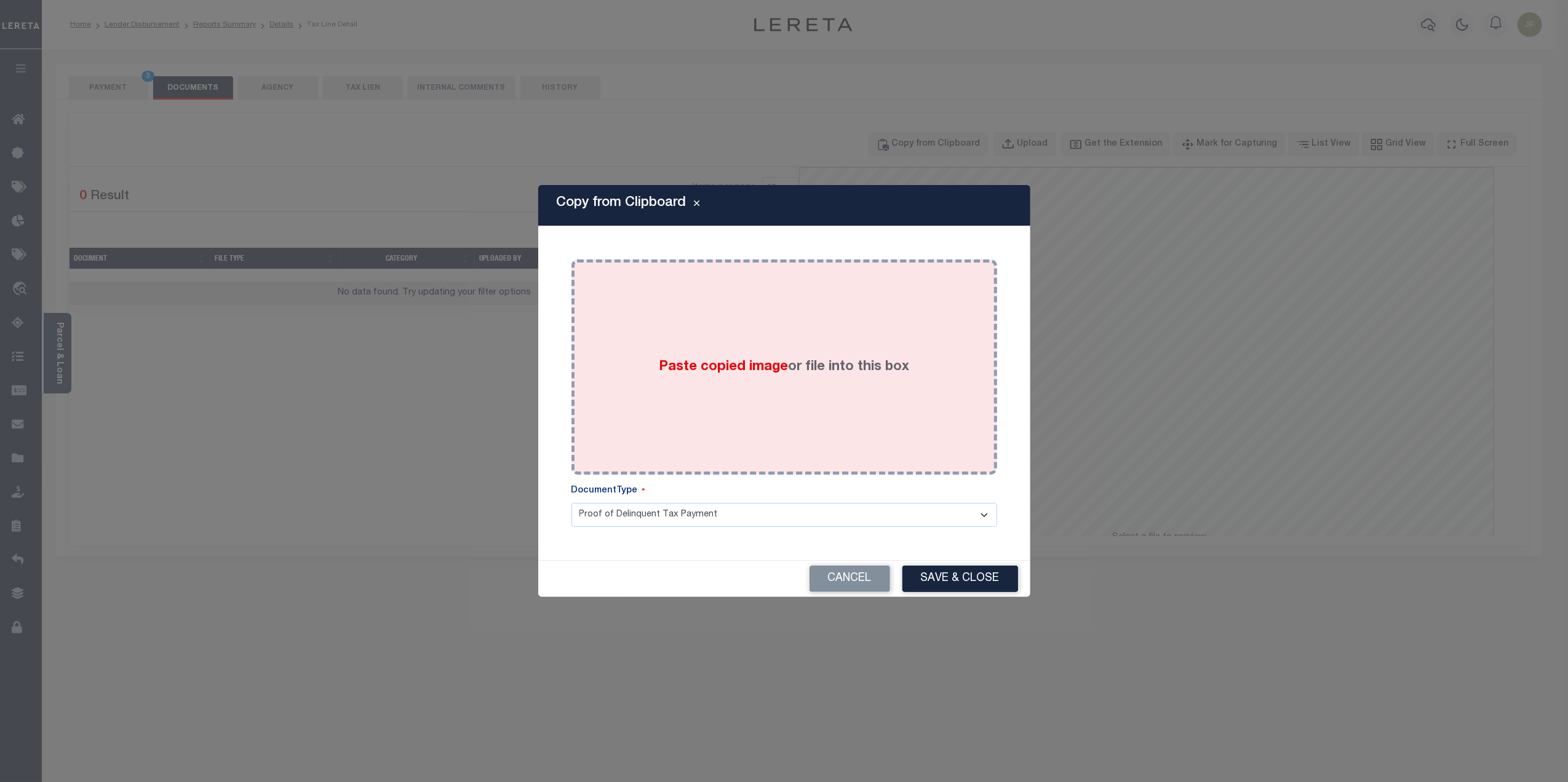
click at [854, 360] on label "Paste copied image or file into this box" at bounding box center [783, 367] width 250 height 20
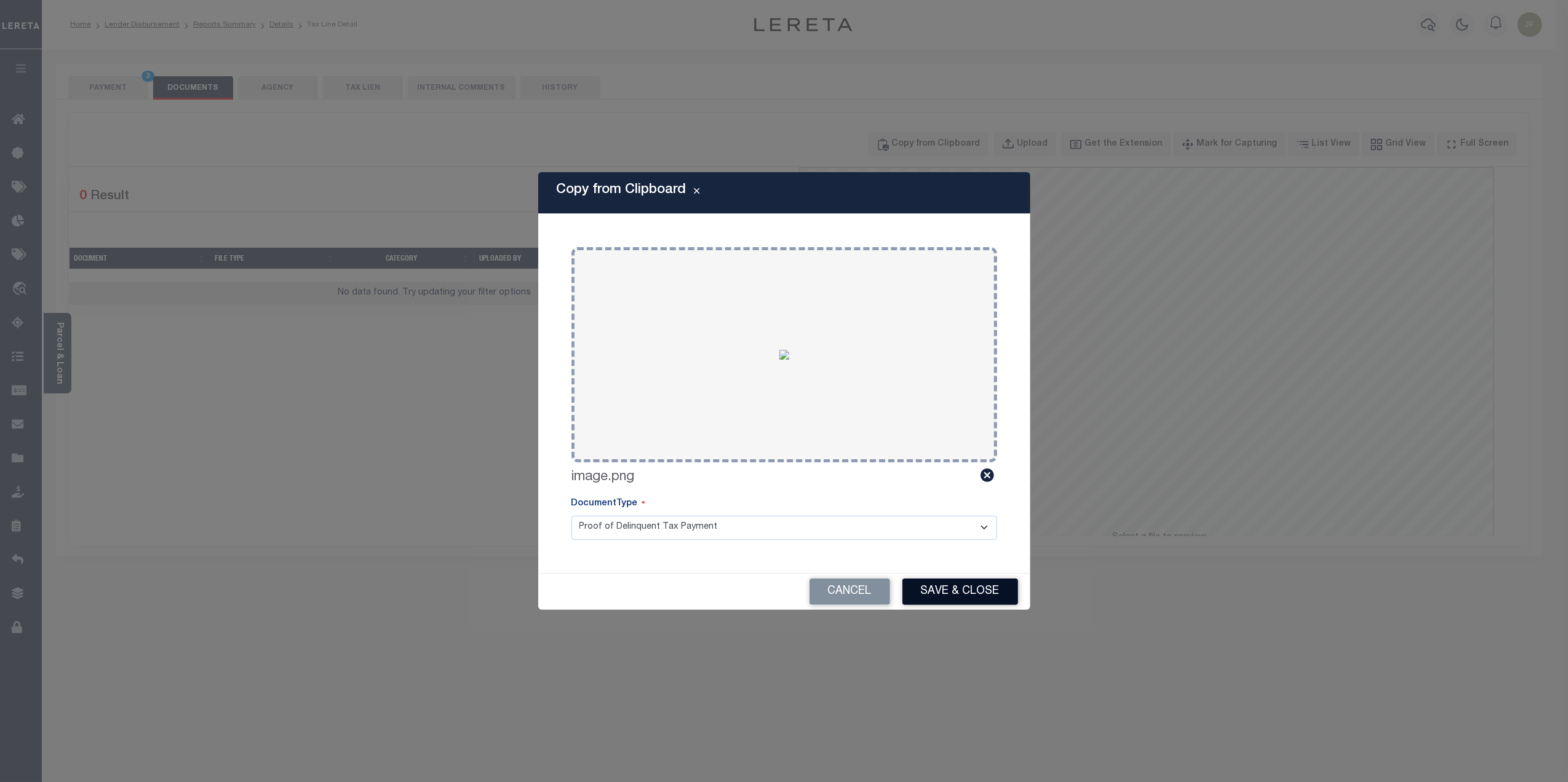
click at [933, 596] on button "Save & Close" at bounding box center [961, 592] width 116 height 27
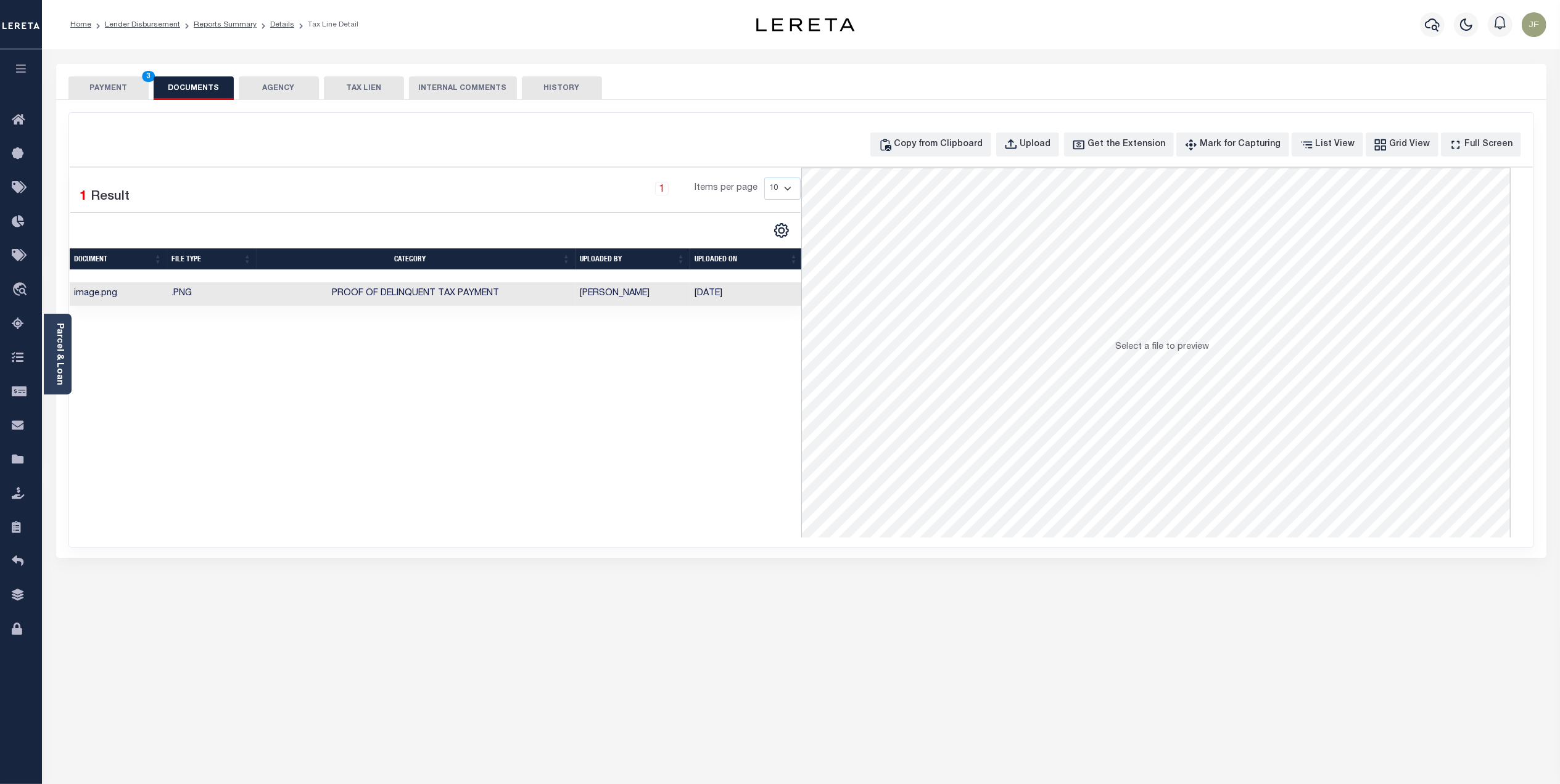
click at [107, 70] on div "PAYMENT 3 DOCUMENTS AGENCY DELINQUENT PAYEE TAX LIEN" at bounding box center [801, 82] width 1490 height 36
click at [110, 79] on button "PAYMENT 3" at bounding box center [109, 88] width 80 height 24
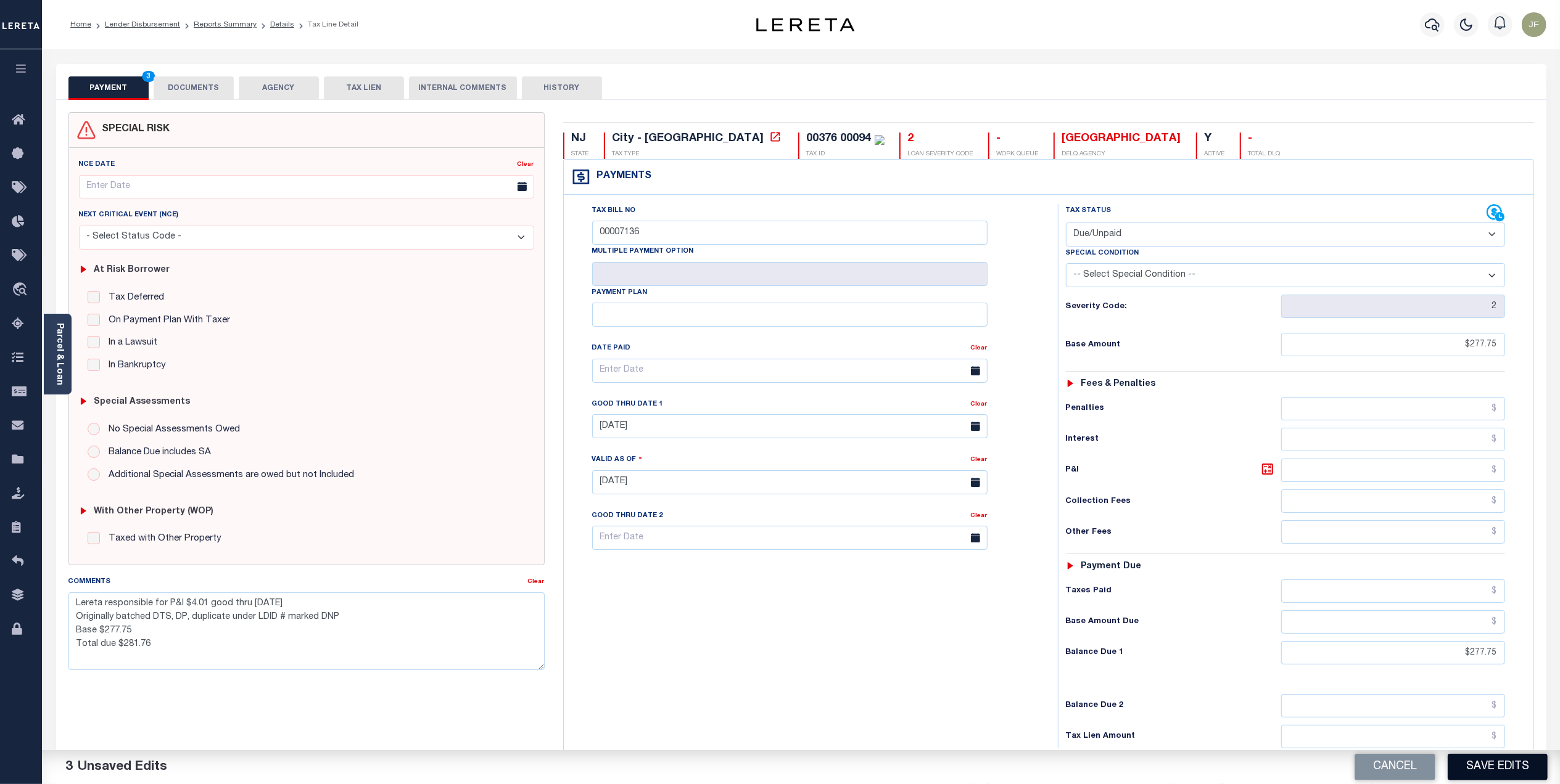
click at [1491, 765] on button "Save Edits" at bounding box center [1497, 768] width 100 height 27
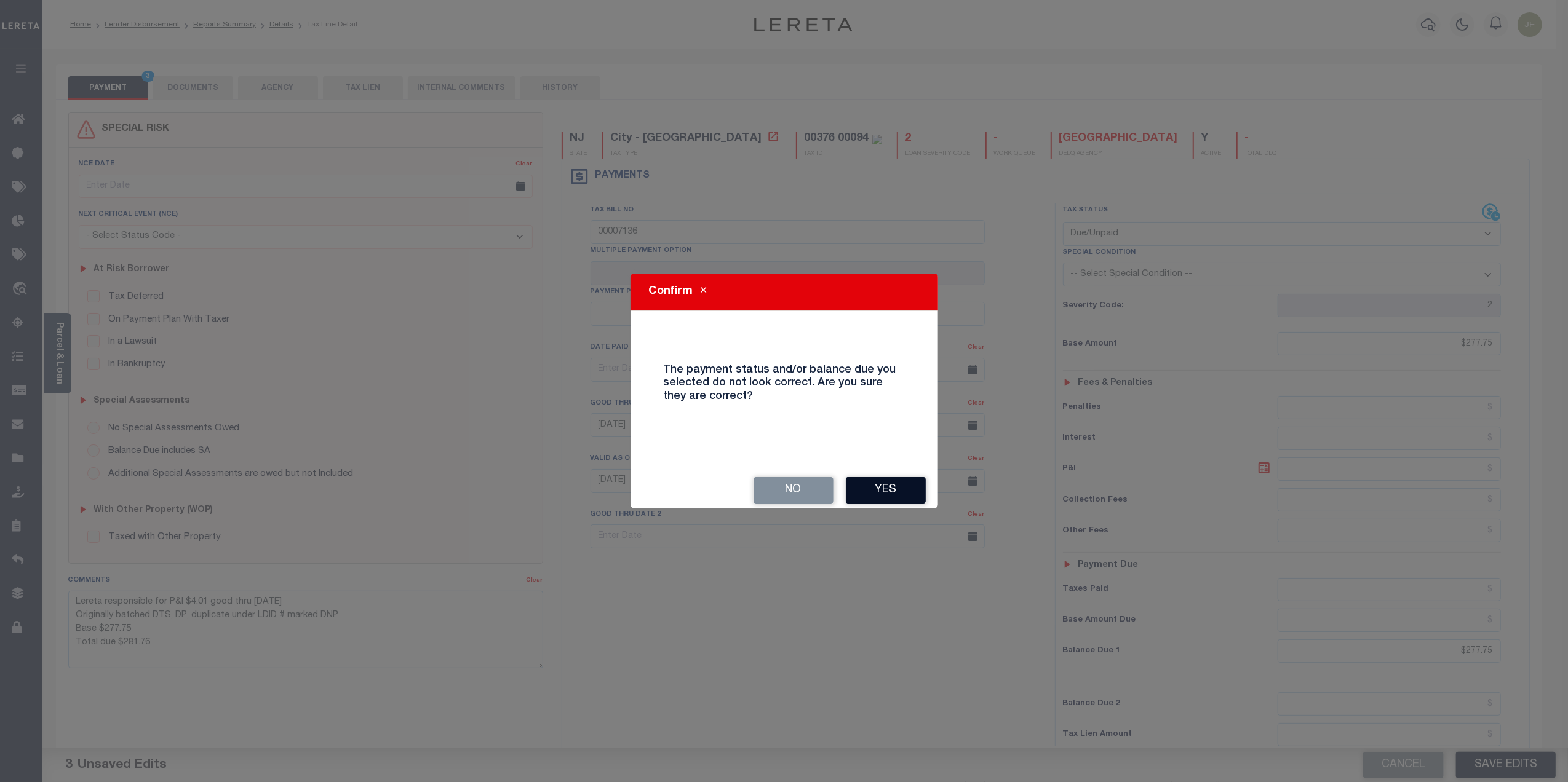
click at [887, 500] on button "Yes" at bounding box center [886, 490] width 80 height 27
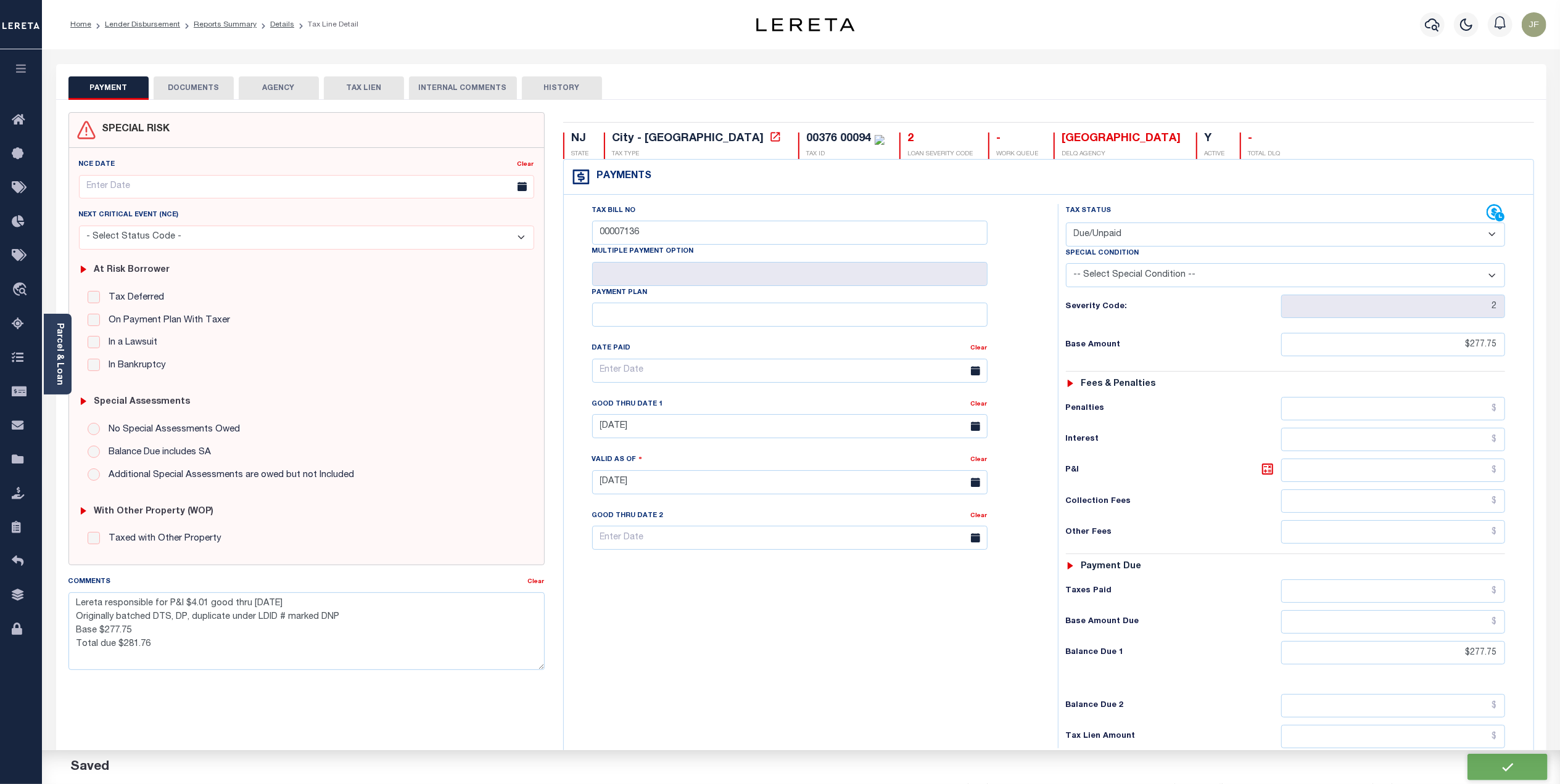
checkbox input "false"
type textarea "Lereta responsible for P&I $4.01 good thru 10/31/25 Originally batched DTS, DP,…"
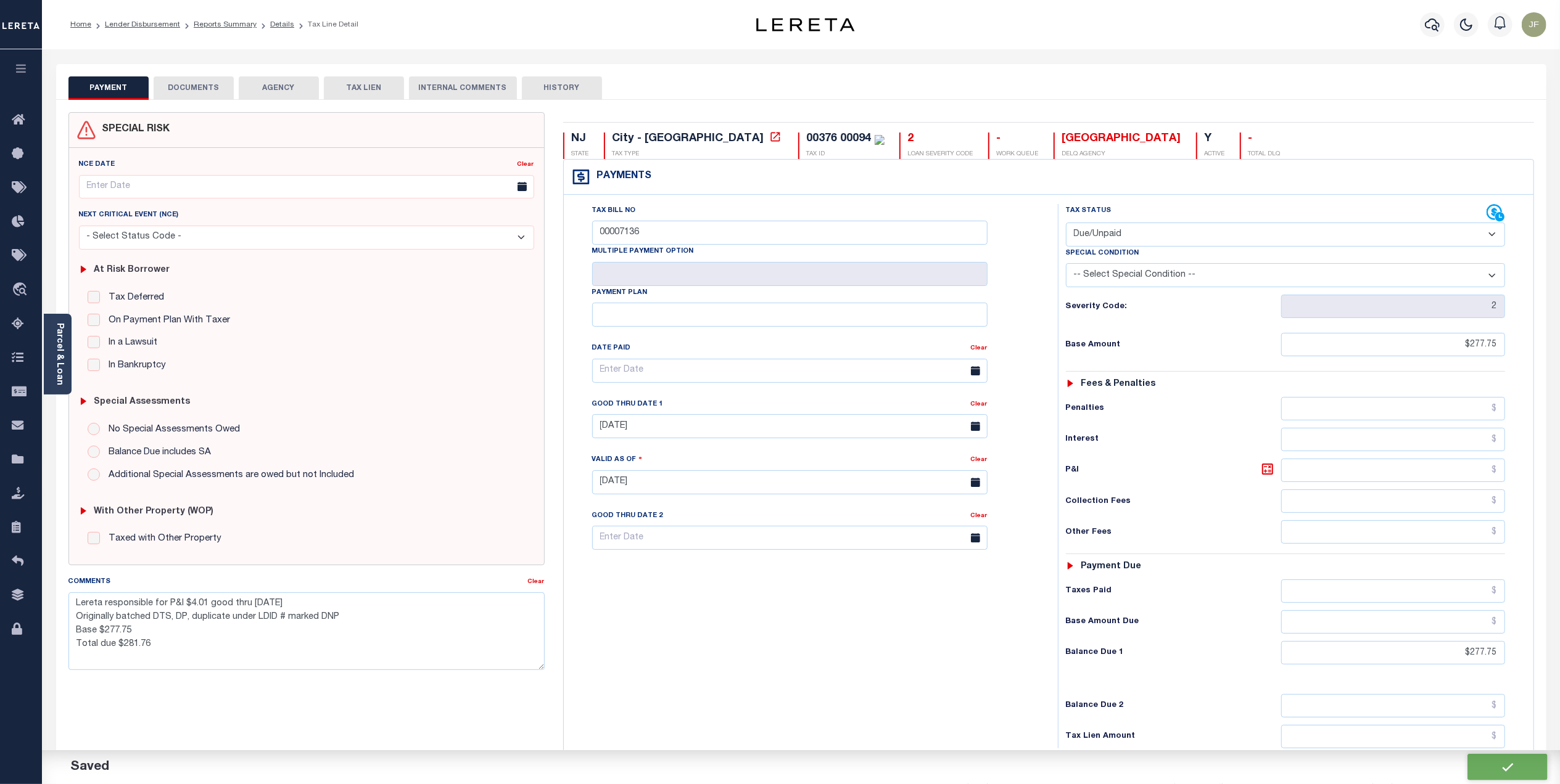
type input "$277.75"
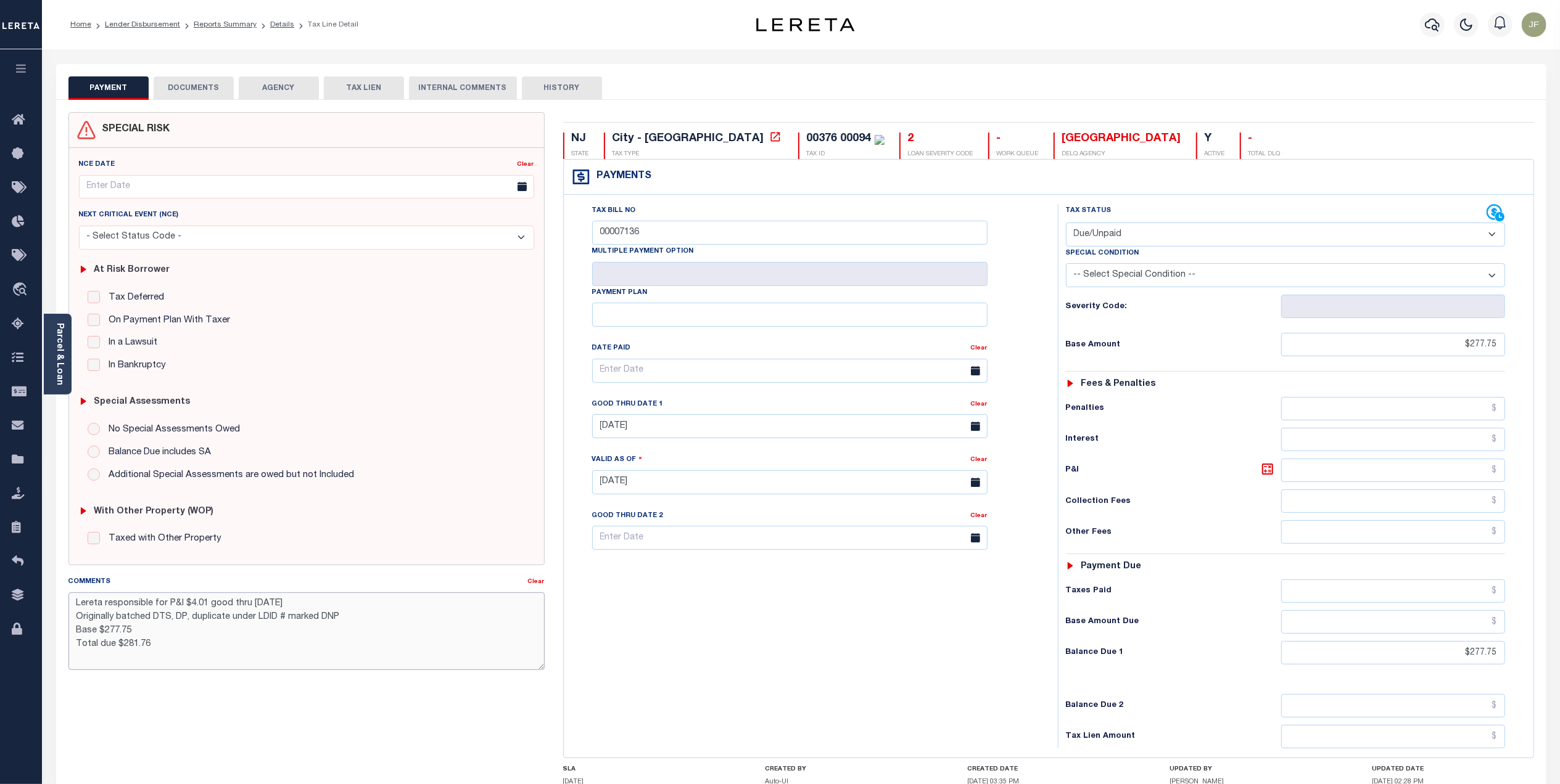
click at [282, 614] on textarea "Lereta responsible for P&I $4.01 good thru 10/31/25 Originally batched DTS, DP,…" at bounding box center [307, 632] width 476 height 78
type textarea "Lereta responsible for P&I $4.01 good thru 10/31/25 Originally batched DTS, DP,…"
click at [1229, 646] on div "Tax Status Status - Select Status Code -" at bounding box center [1289, 476] width 463 height 545
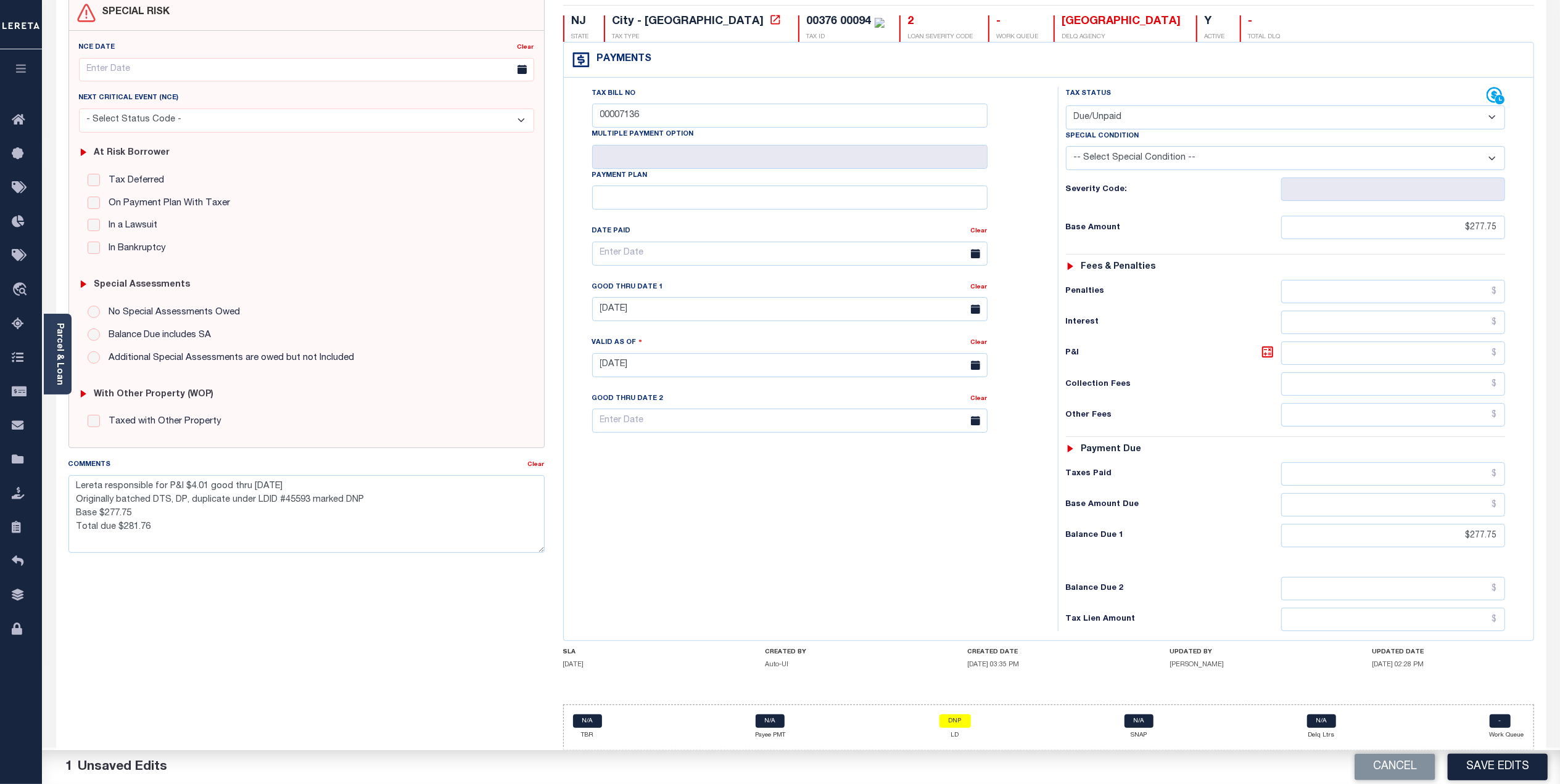
scroll to position [127, 0]
click at [1472, 767] on button "Save Edits" at bounding box center [1497, 768] width 100 height 27
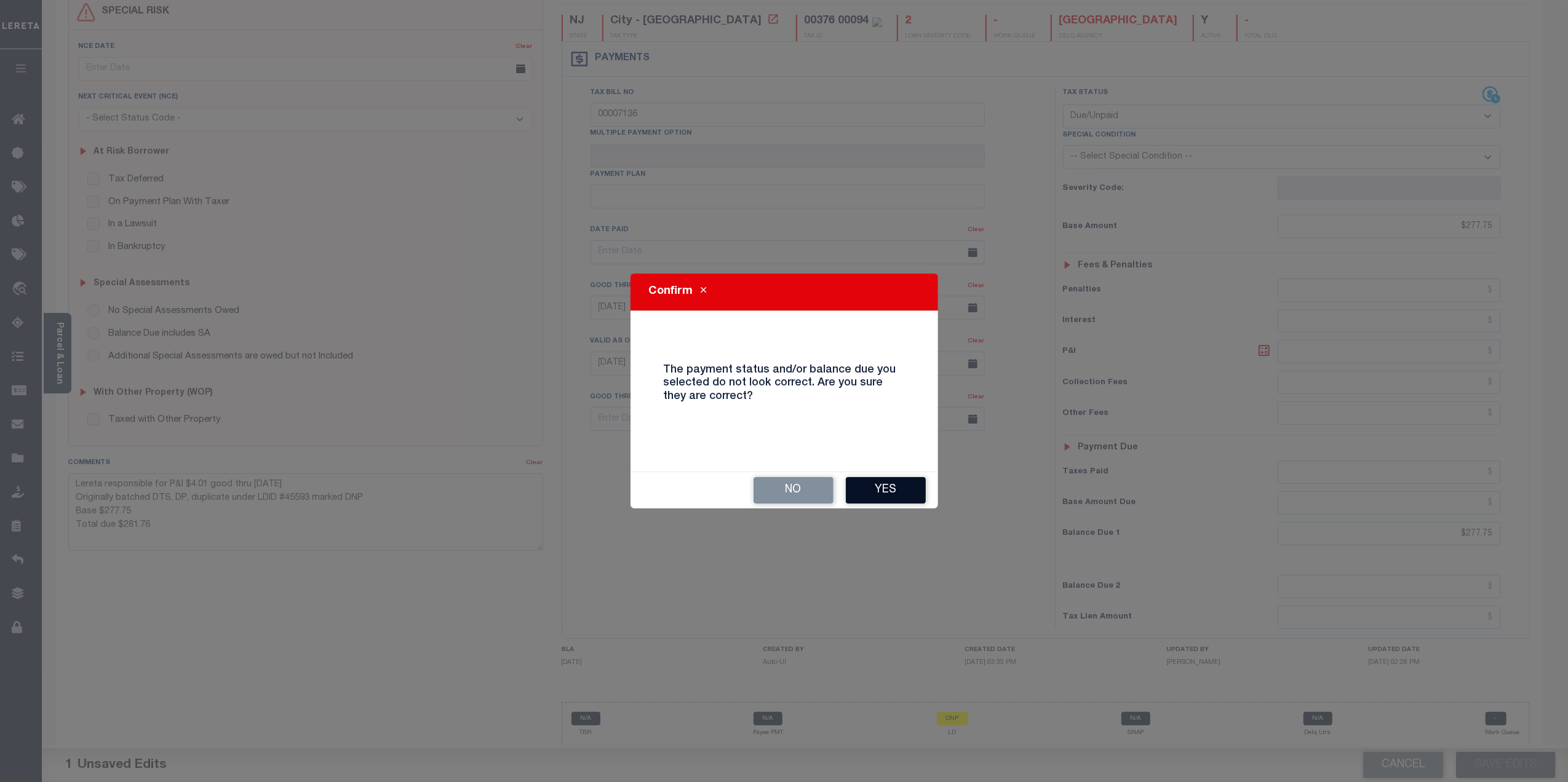
click at [881, 491] on button "Yes" at bounding box center [886, 490] width 80 height 27
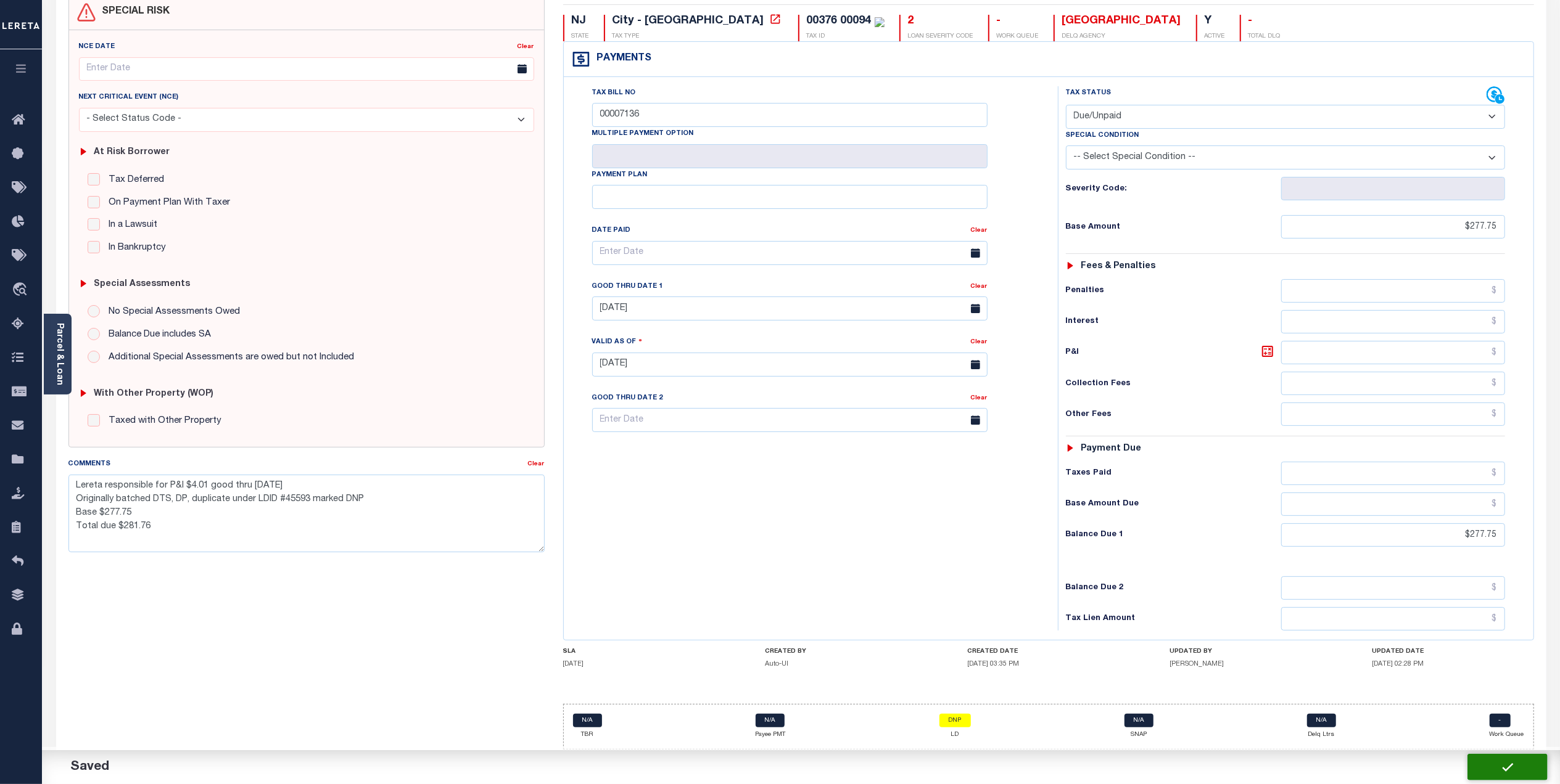
checkbox input "false"
type textarea "Lereta responsible for P&I $4.01 good thru 10/31/25 Originally batched DTS, DP,…"
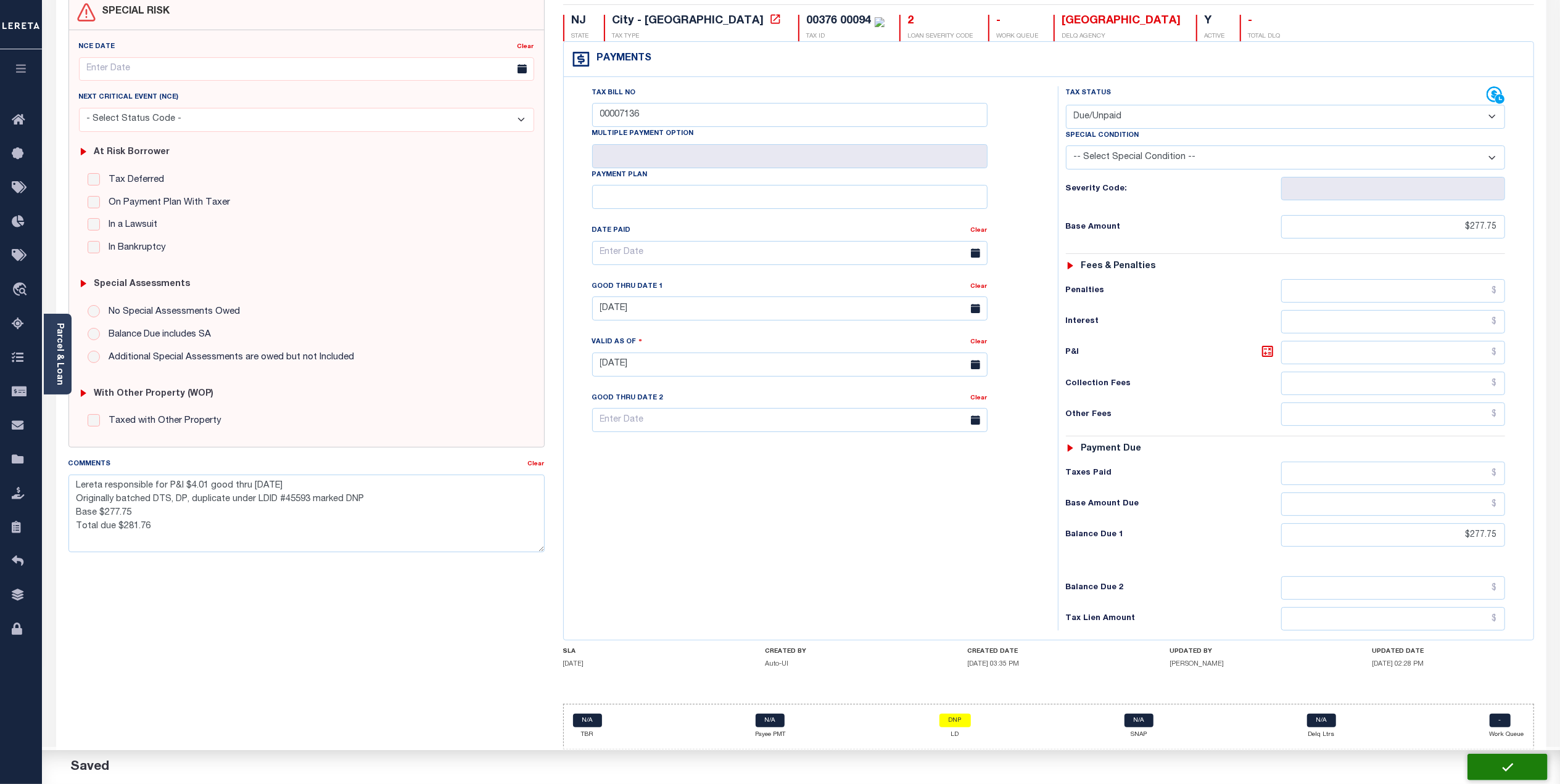
type input "$277.75"
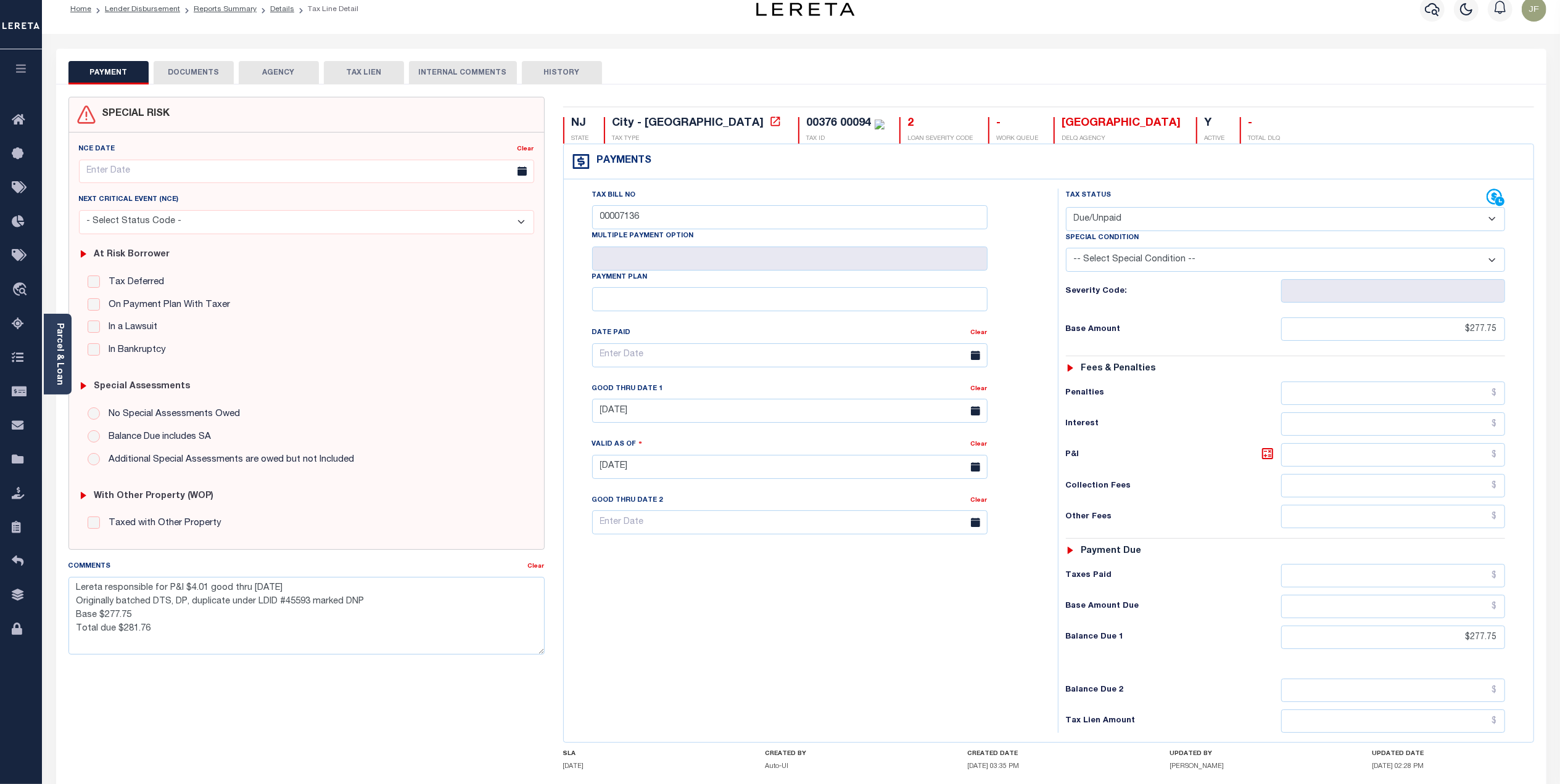
scroll to position [0, 0]
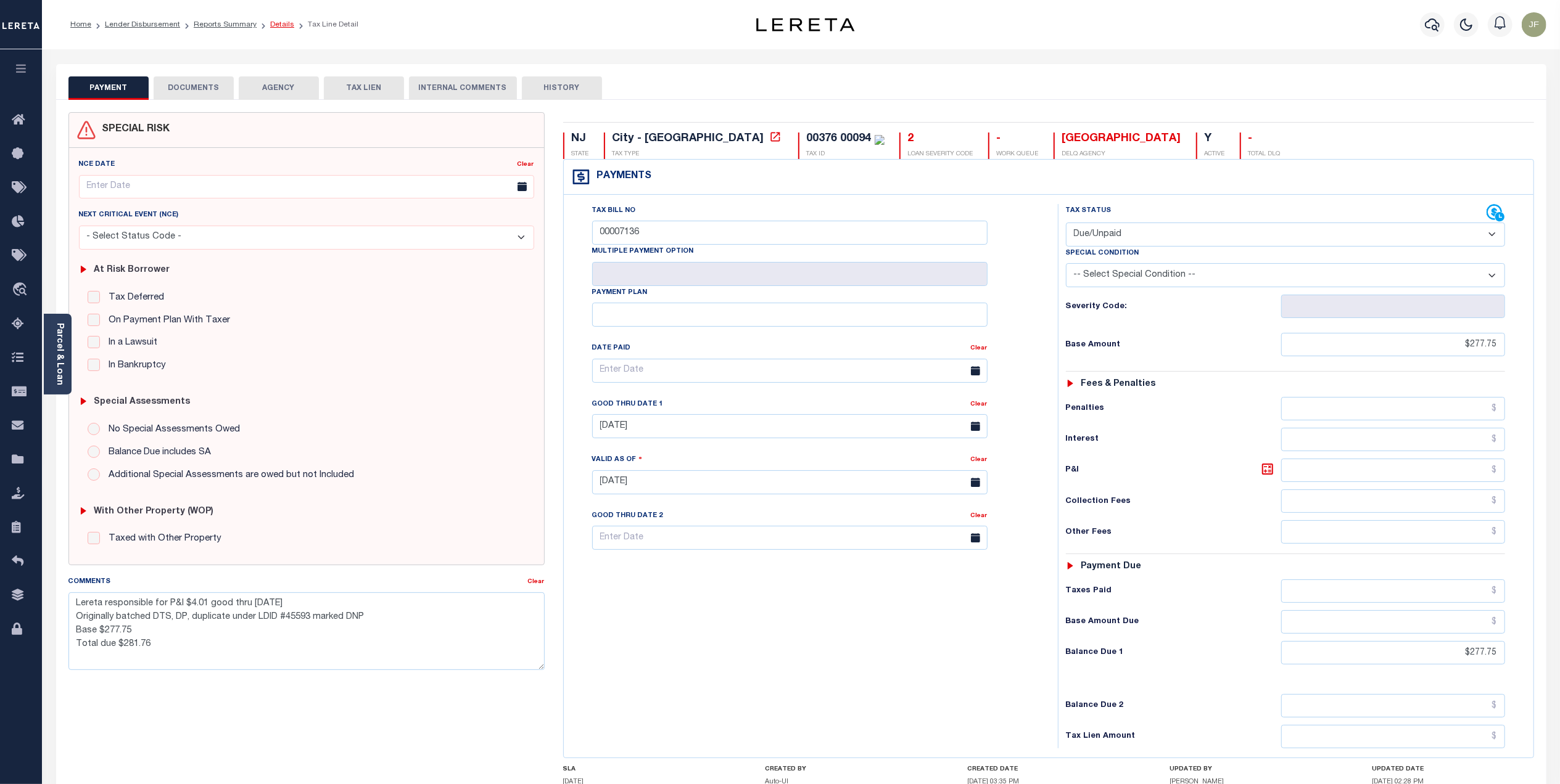
click at [271, 26] on link "Details" at bounding box center [282, 25] width 24 height 8
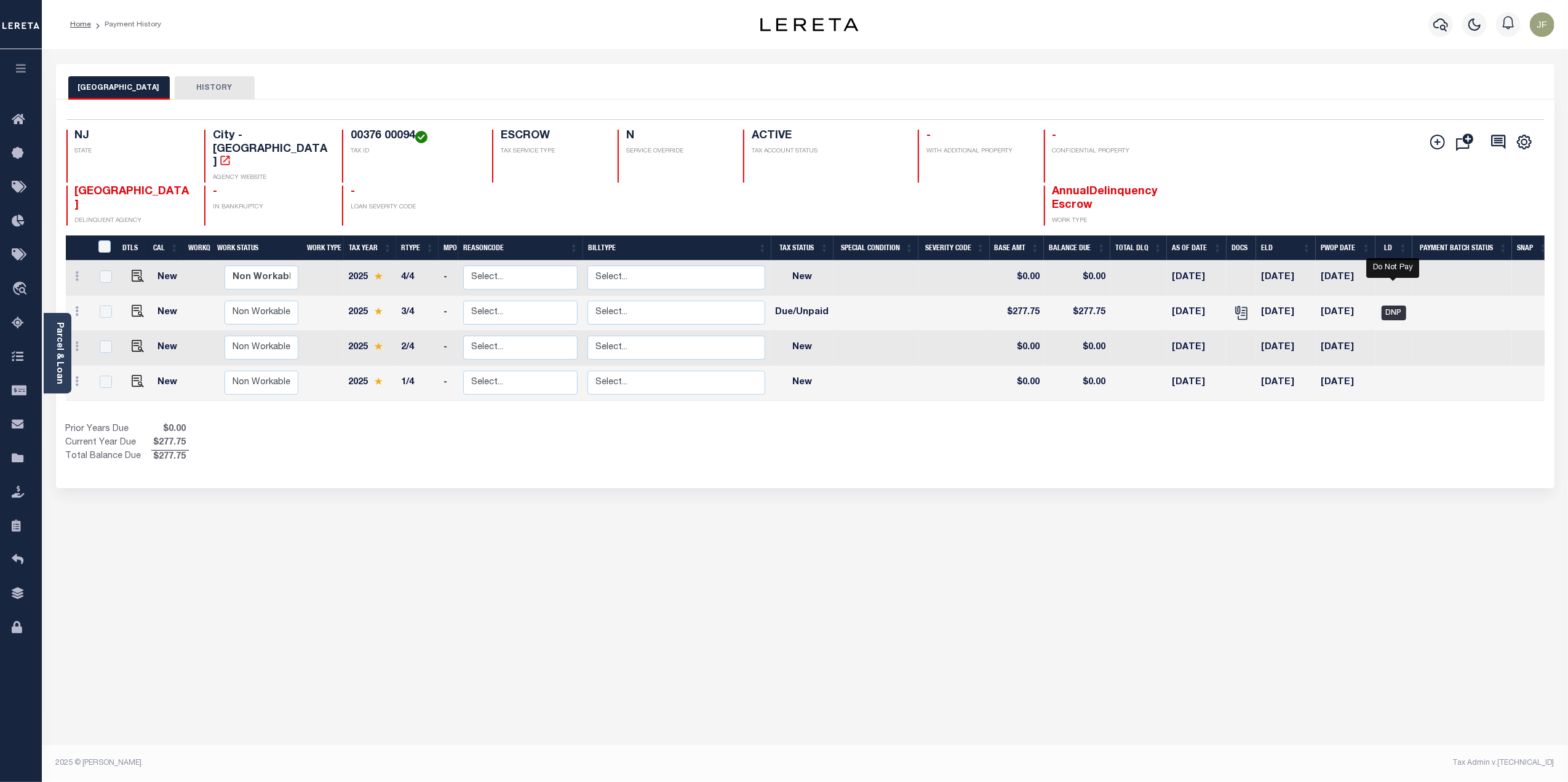
click at [1396, 306] on span "DNP" at bounding box center [1394, 314] width 25 height 15
checkbox input "true"
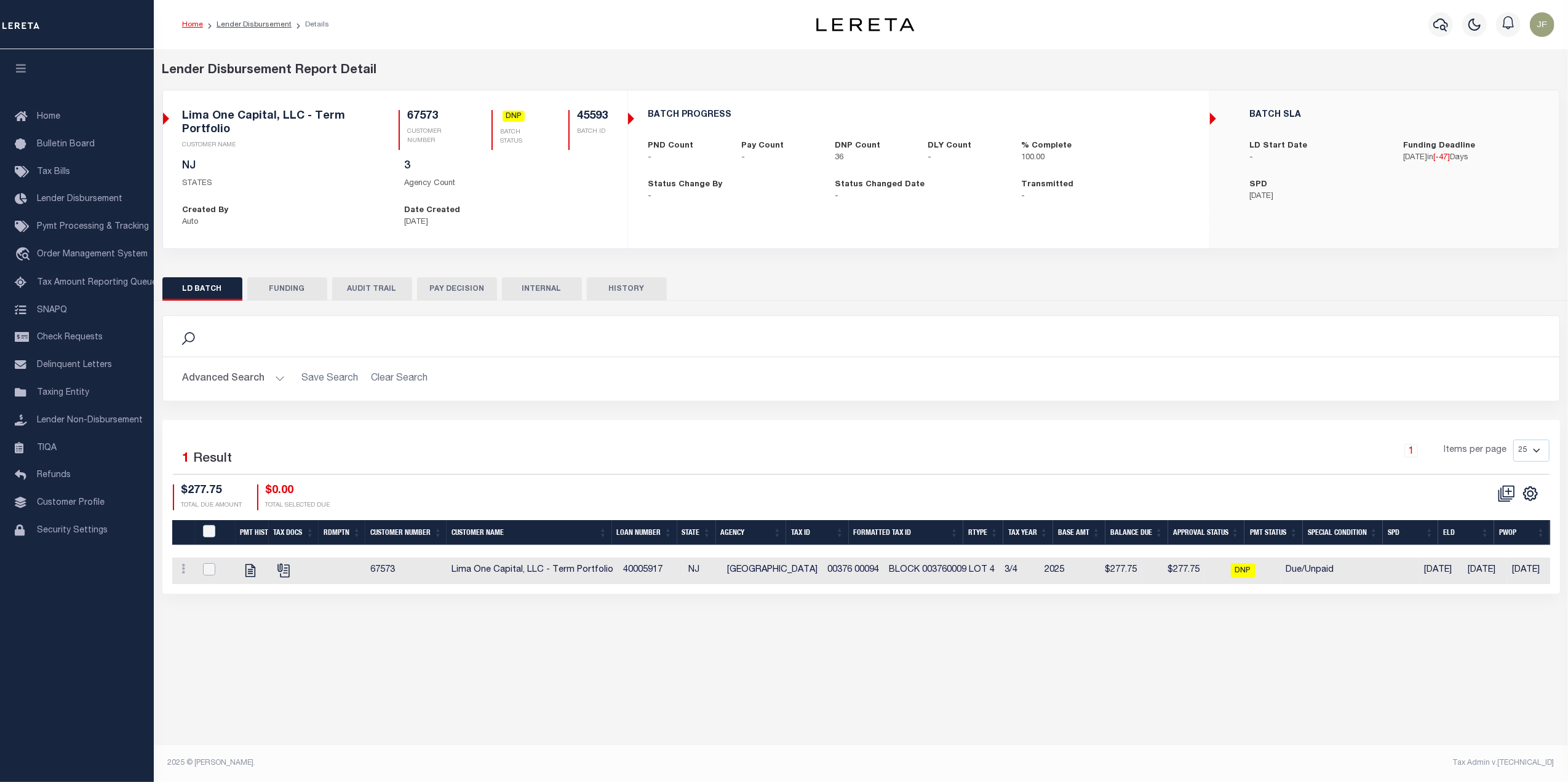
click at [215, 576] on input "checkbox" at bounding box center [209, 569] width 12 height 12
checkbox input "true"
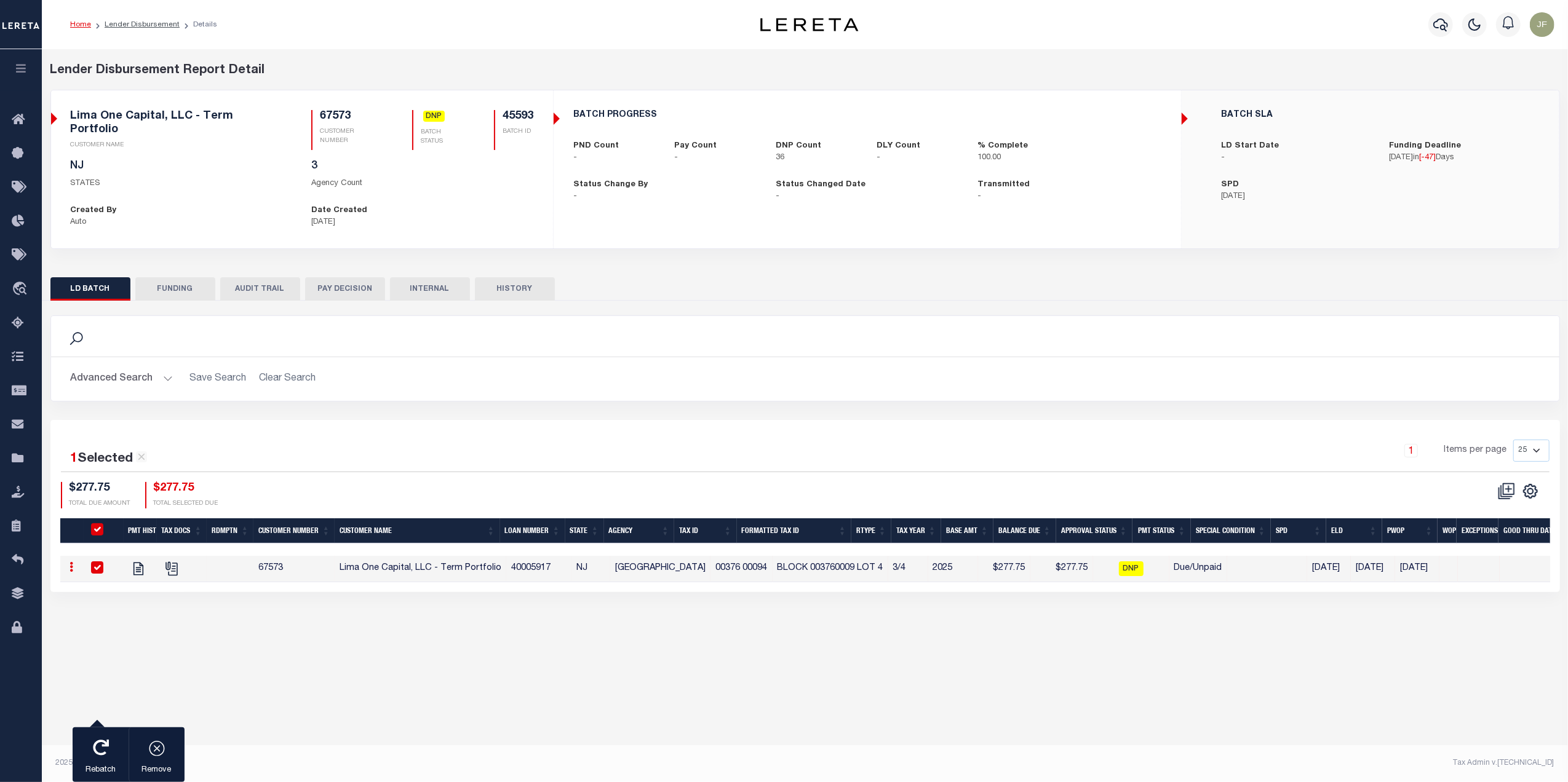
checkbox input "true"
click at [153, 746] on icon "button" at bounding box center [157, 748] width 17 height 17
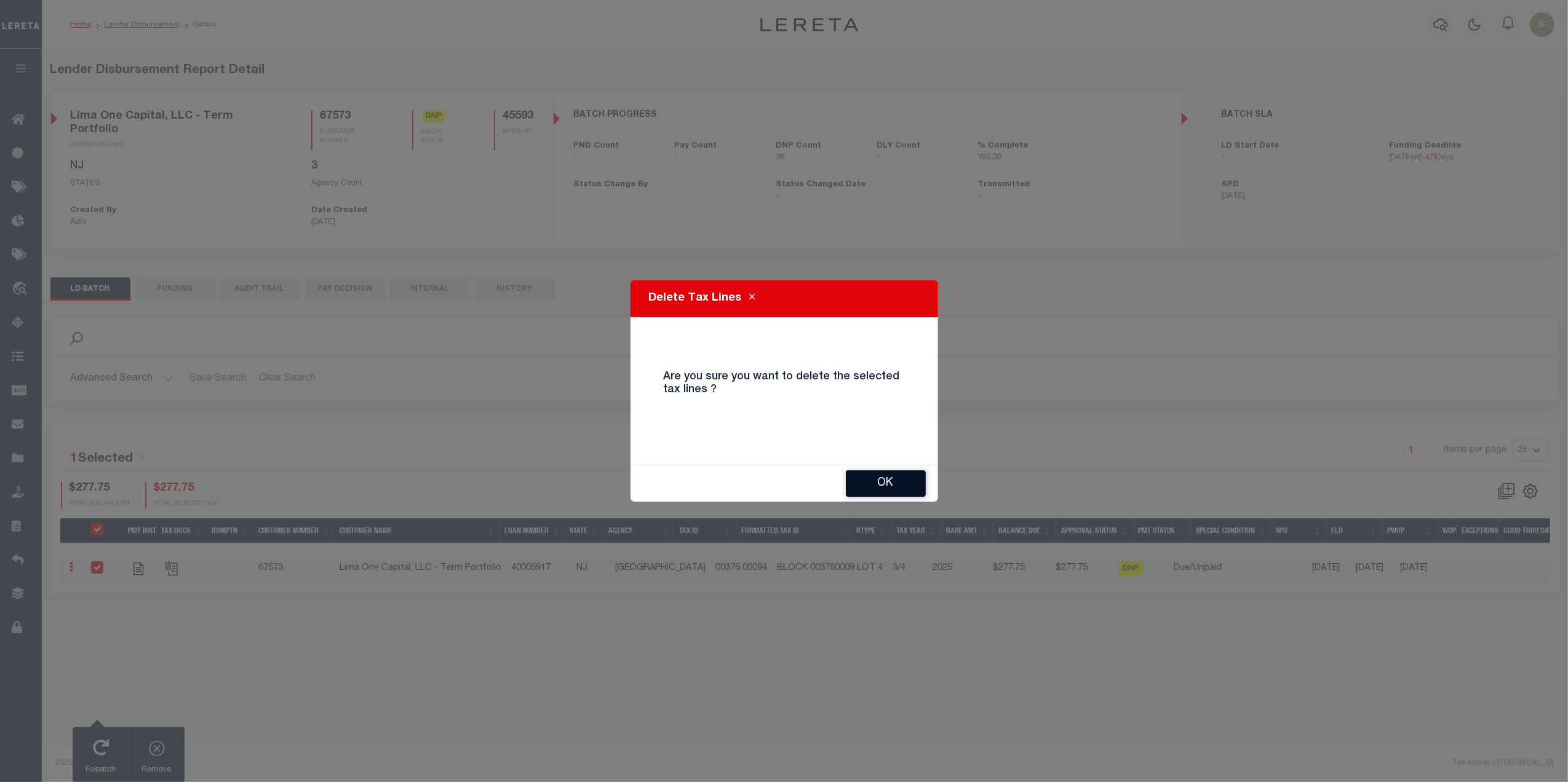
click at [894, 479] on button "OK" at bounding box center [886, 484] width 80 height 27
